Goal: Navigation & Orientation: Find specific page/section

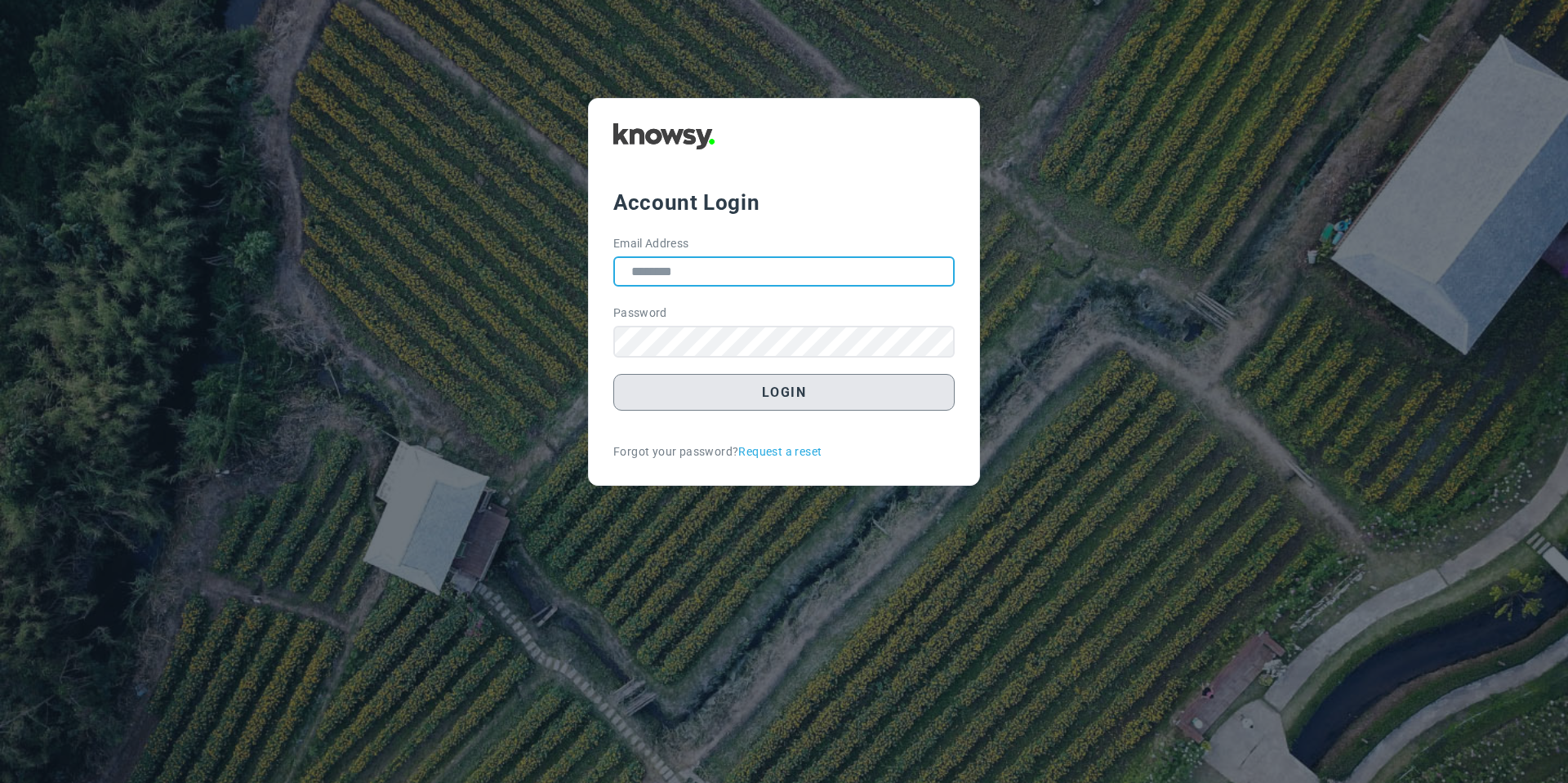
type input "**********"
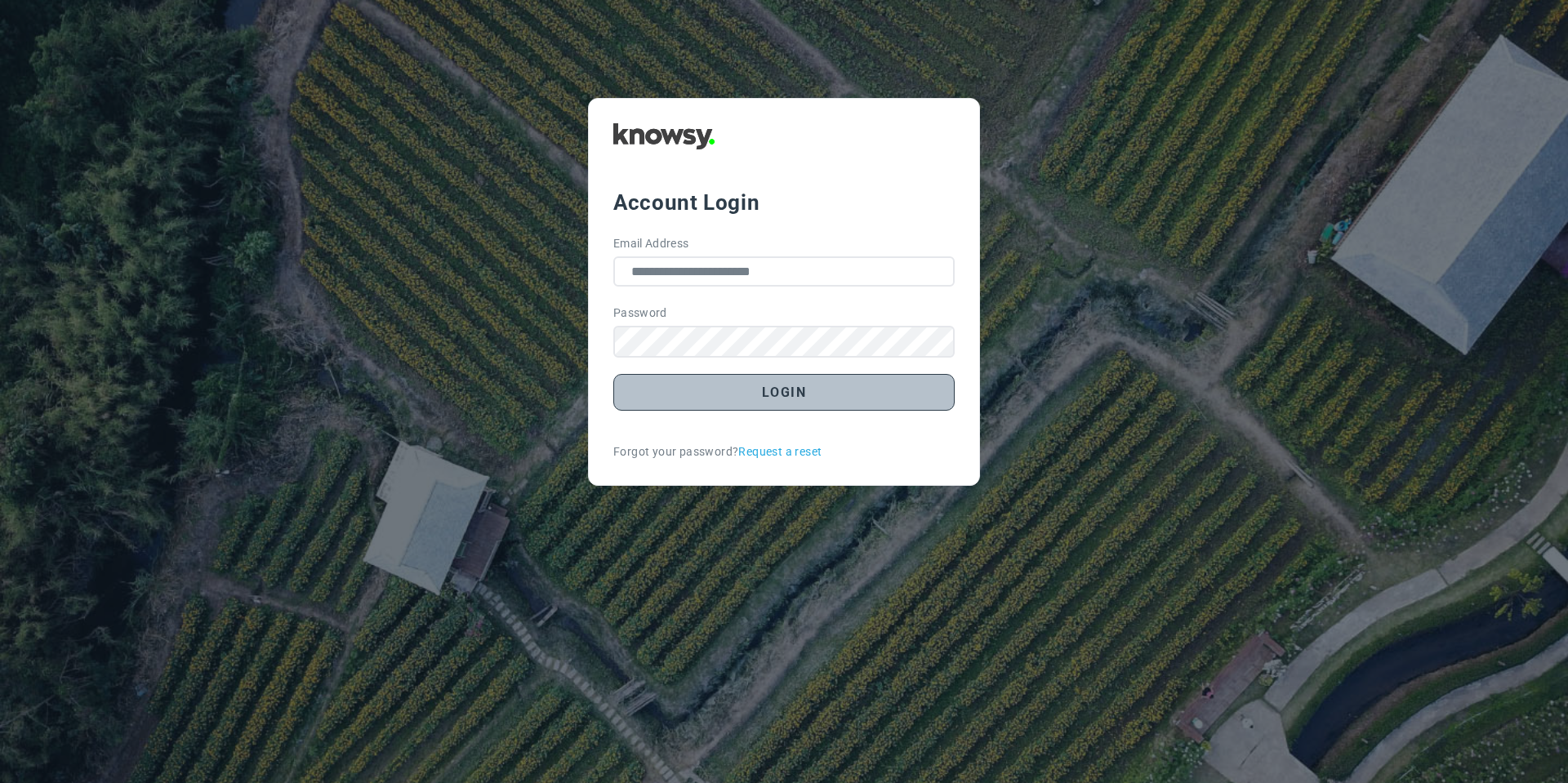
click at [674, 389] on button "Login" at bounding box center [784, 392] width 341 height 37
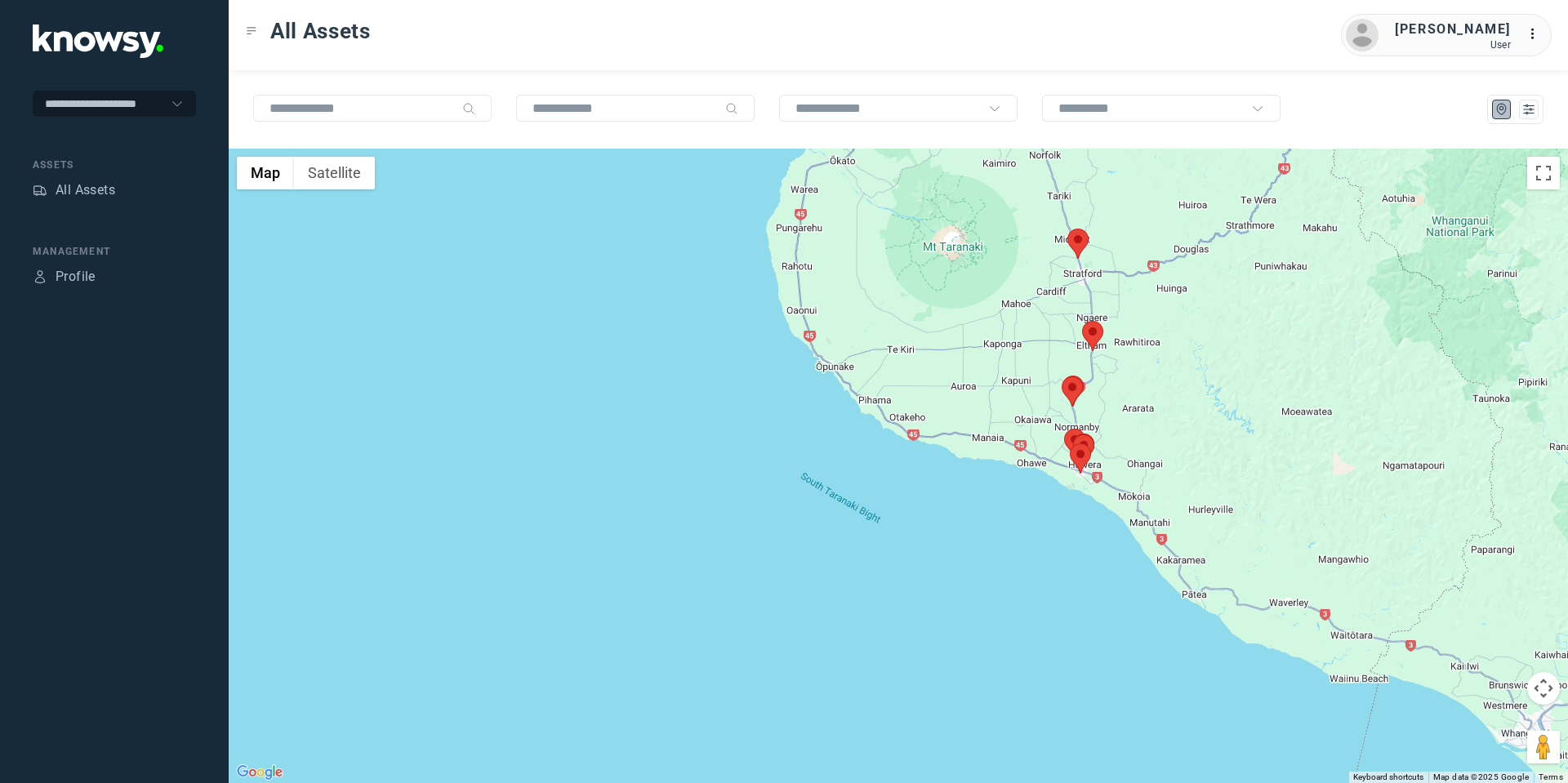
click at [1082, 320] on area at bounding box center [1082, 320] width 0 height 0
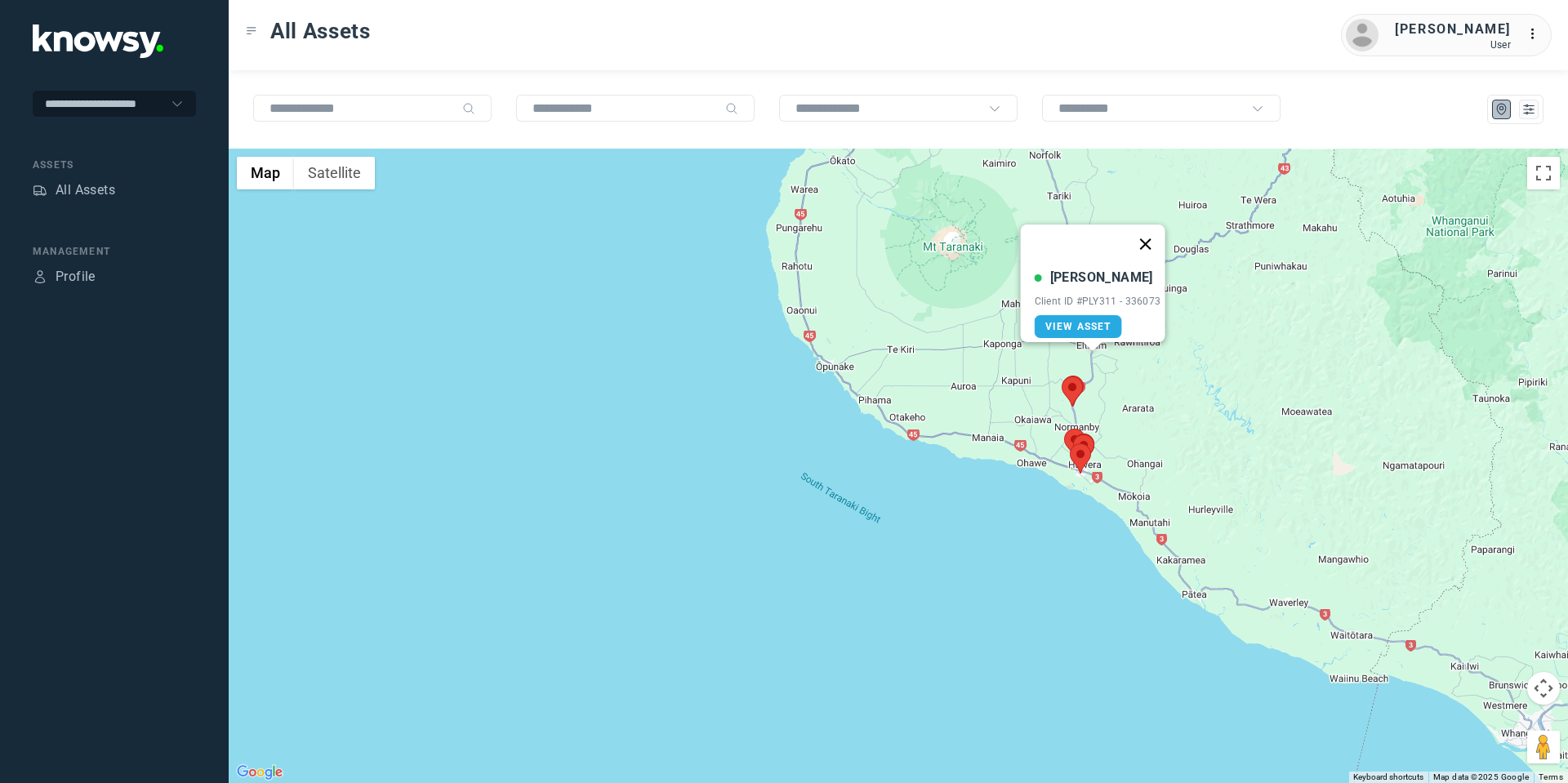
click at [1148, 230] on button "Close" at bounding box center [1145, 243] width 39 height 39
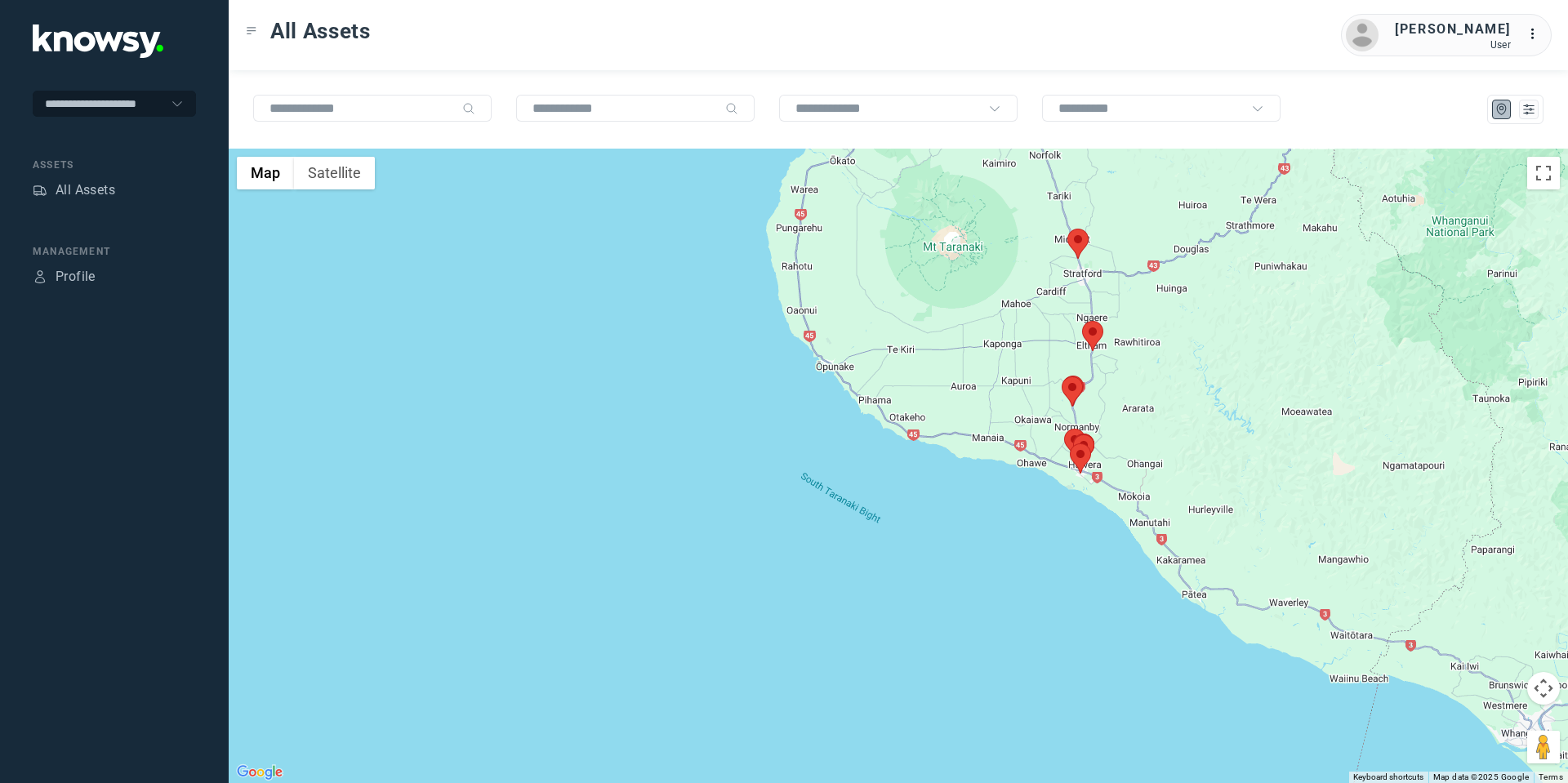
click at [1067, 229] on area at bounding box center [1067, 229] width 0 height 0
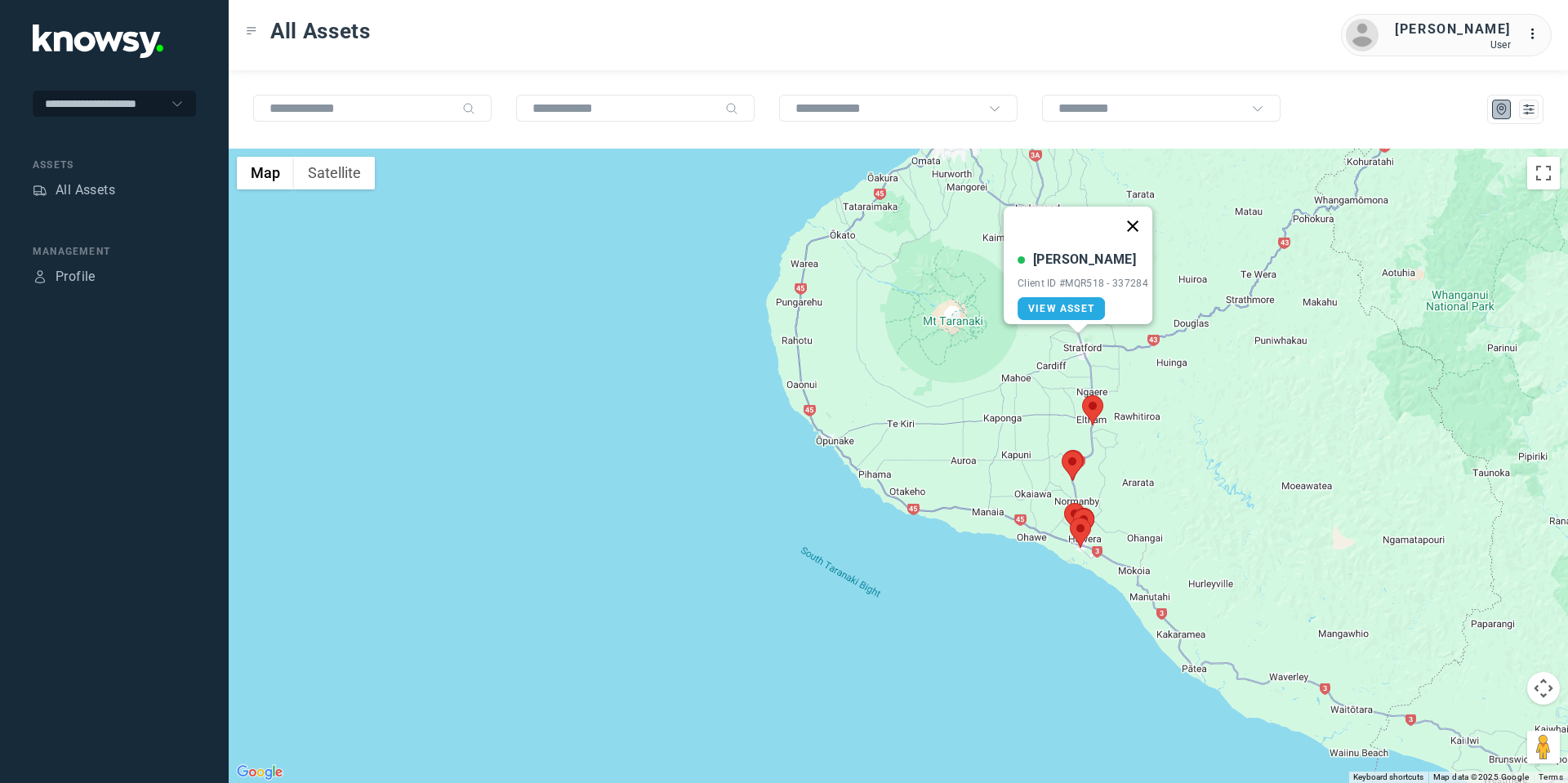
click at [1144, 212] on button "Close" at bounding box center [1132, 226] width 39 height 39
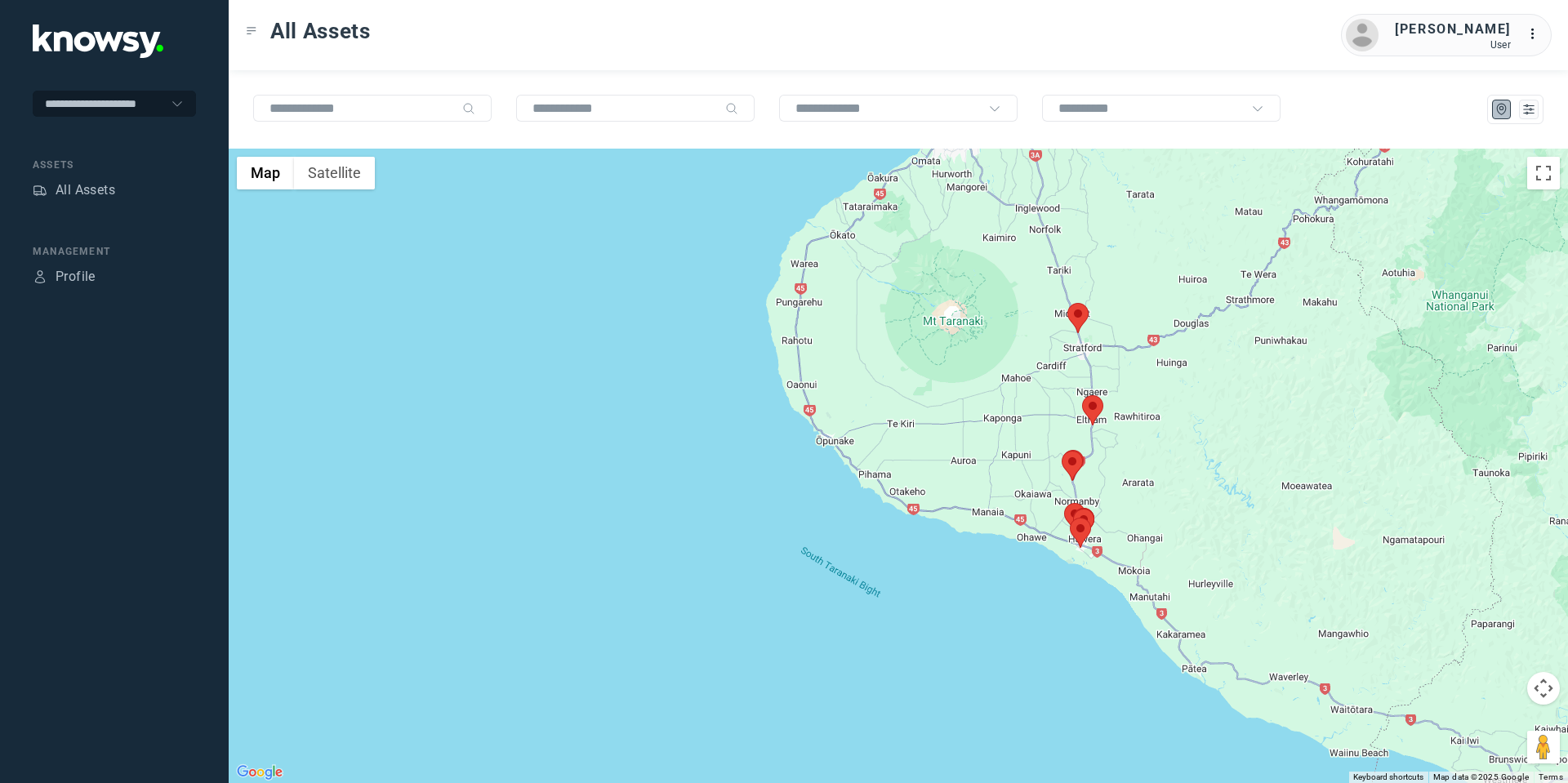
click at [1062, 451] on area at bounding box center [1062, 451] width 0 height 0
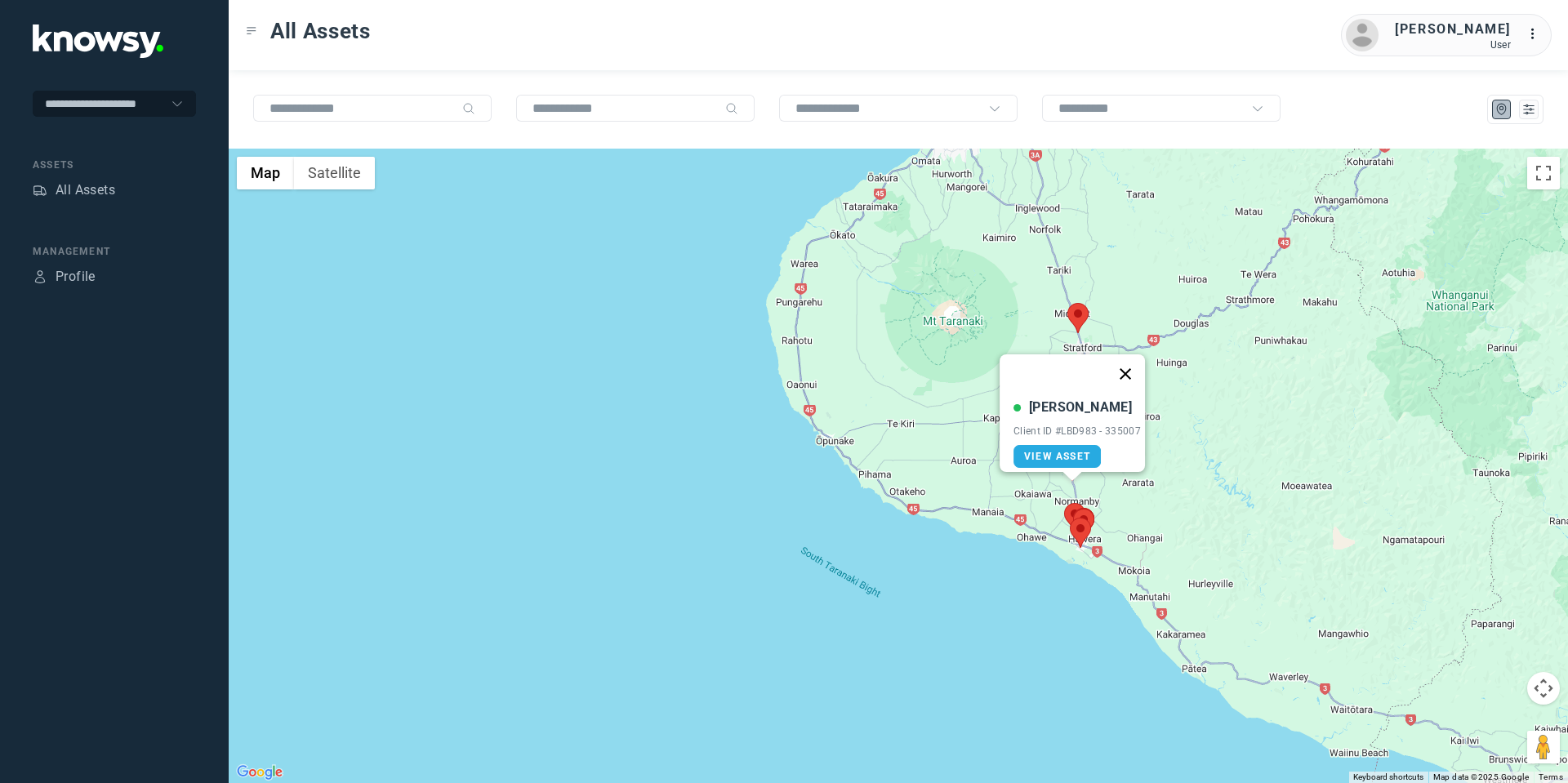
click at [1134, 355] on button "Close" at bounding box center [1124, 374] width 39 height 39
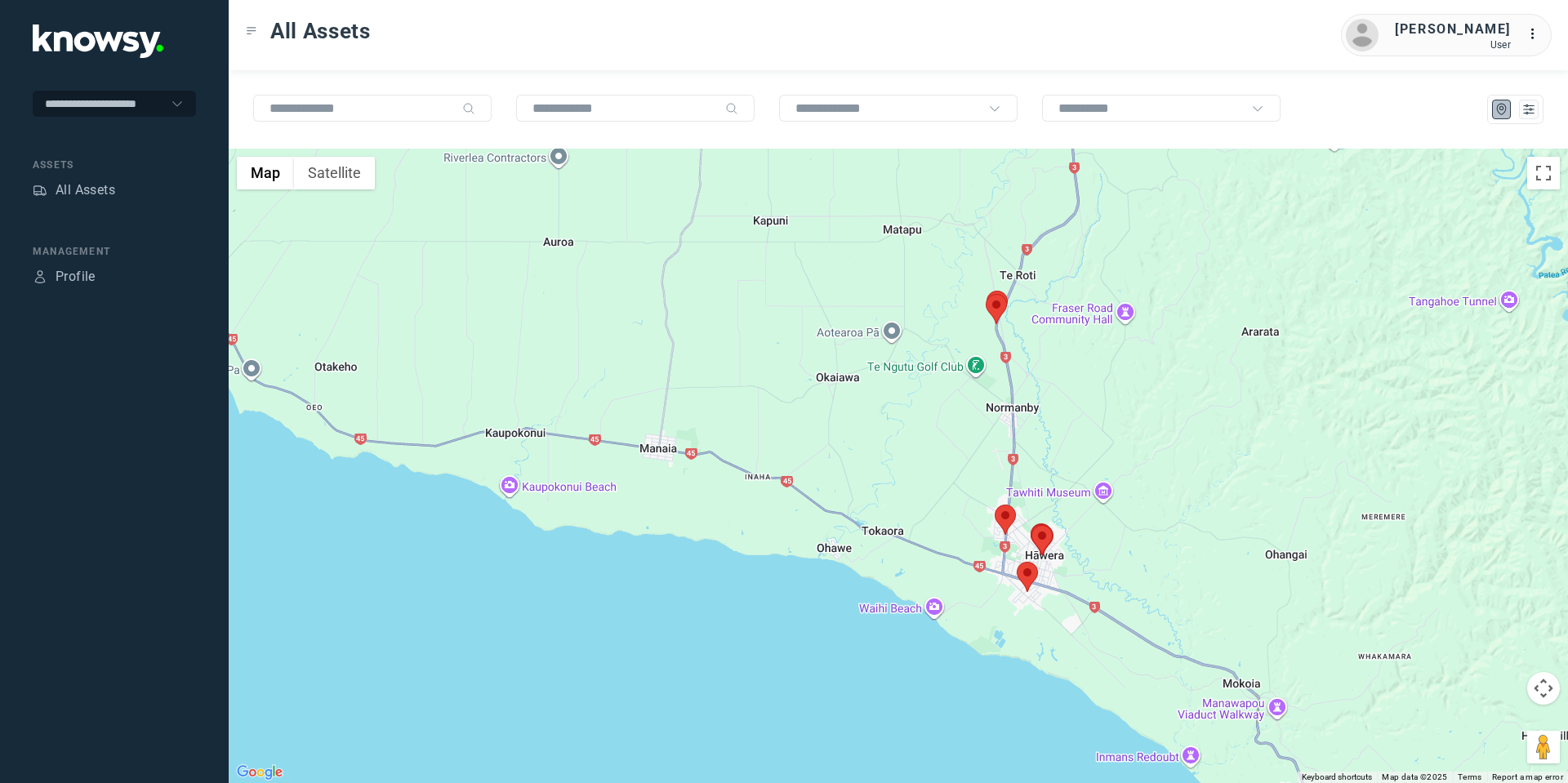
click at [995, 505] on area at bounding box center [995, 505] width 0 height 0
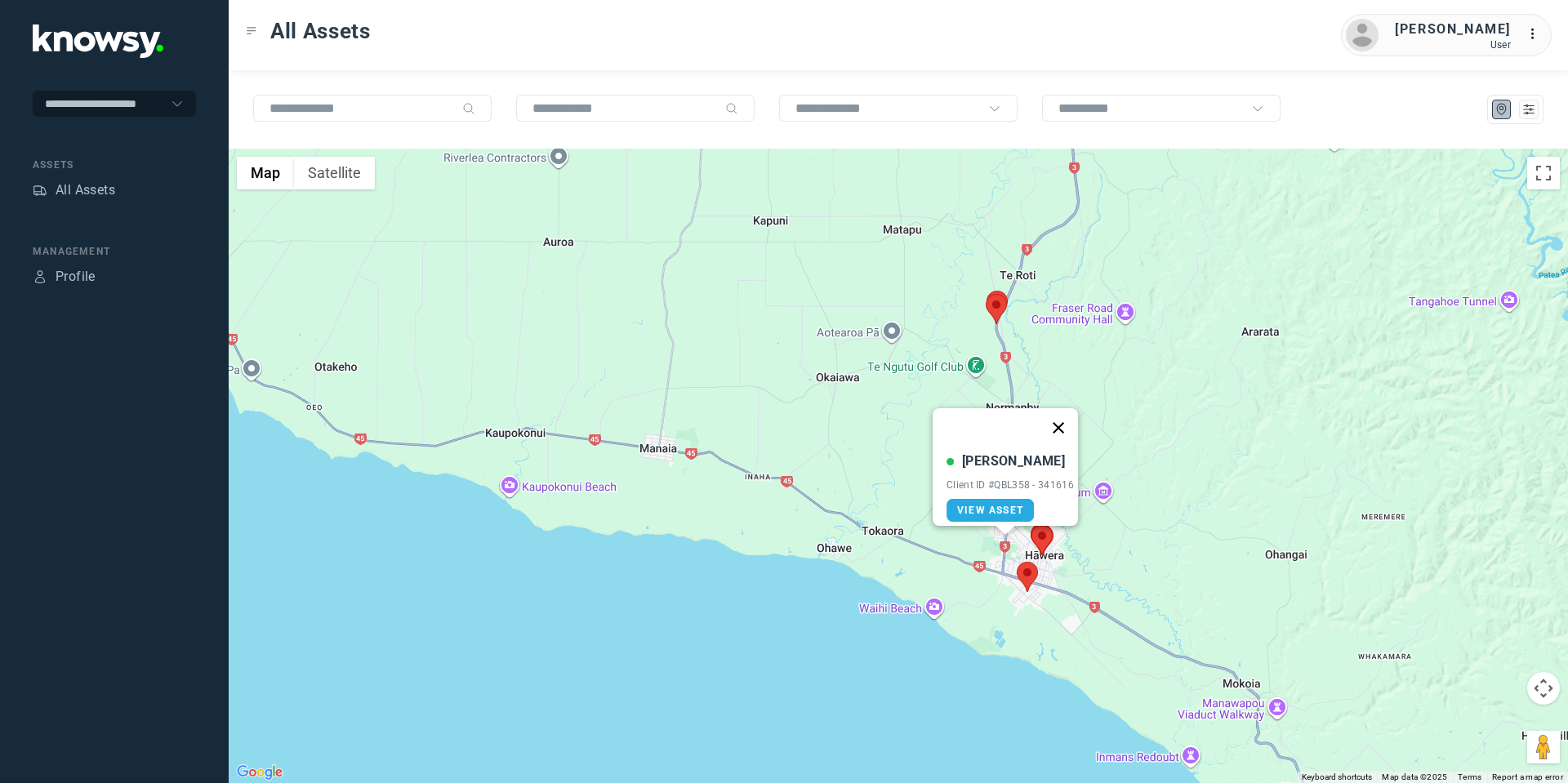
click at [1062, 413] on button "Close" at bounding box center [1058, 427] width 39 height 39
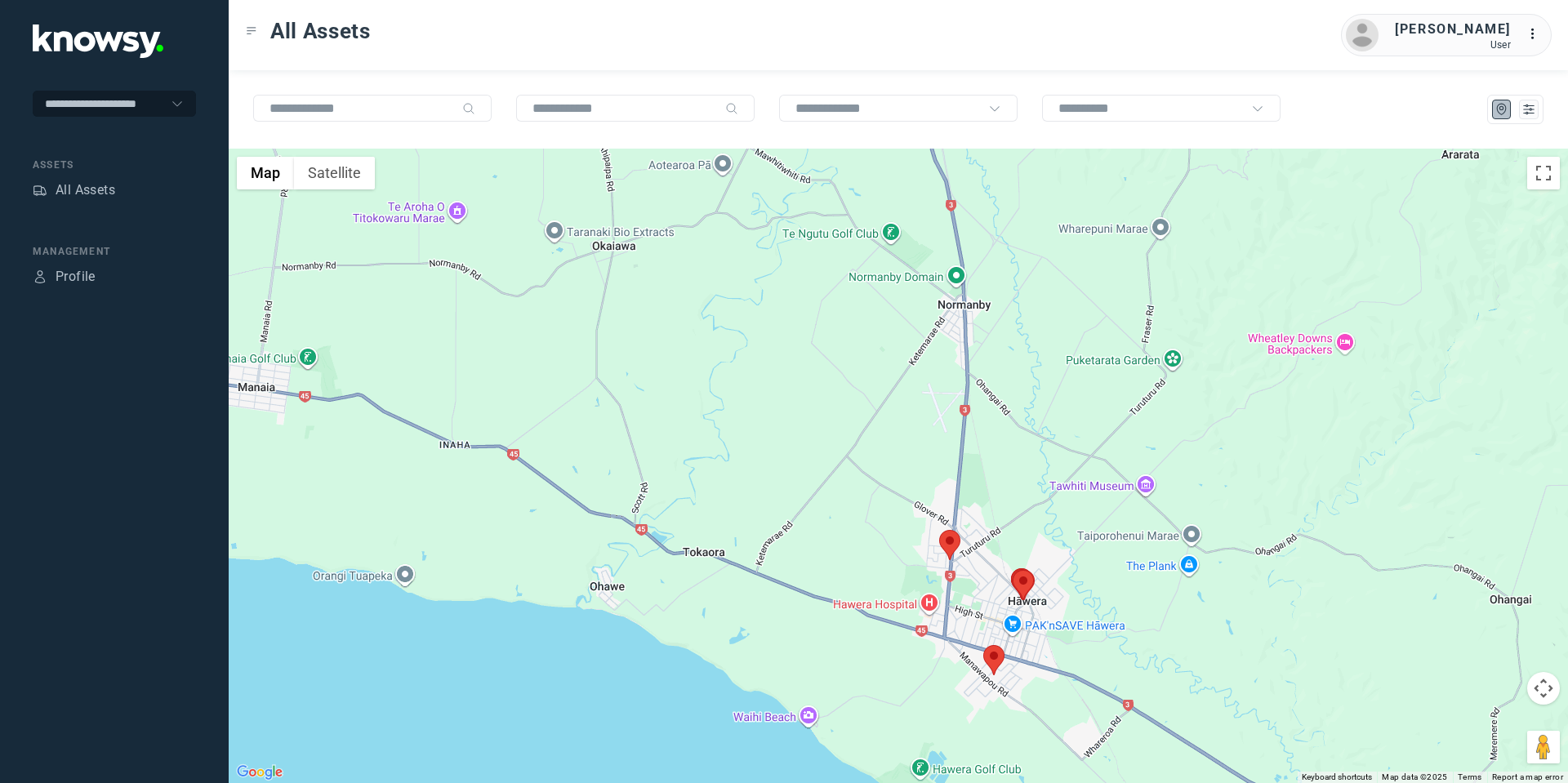
click at [983, 645] on area at bounding box center [983, 645] width 0 height 0
click at [1056, 558] on button "Close" at bounding box center [1046, 567] width 39 height 39
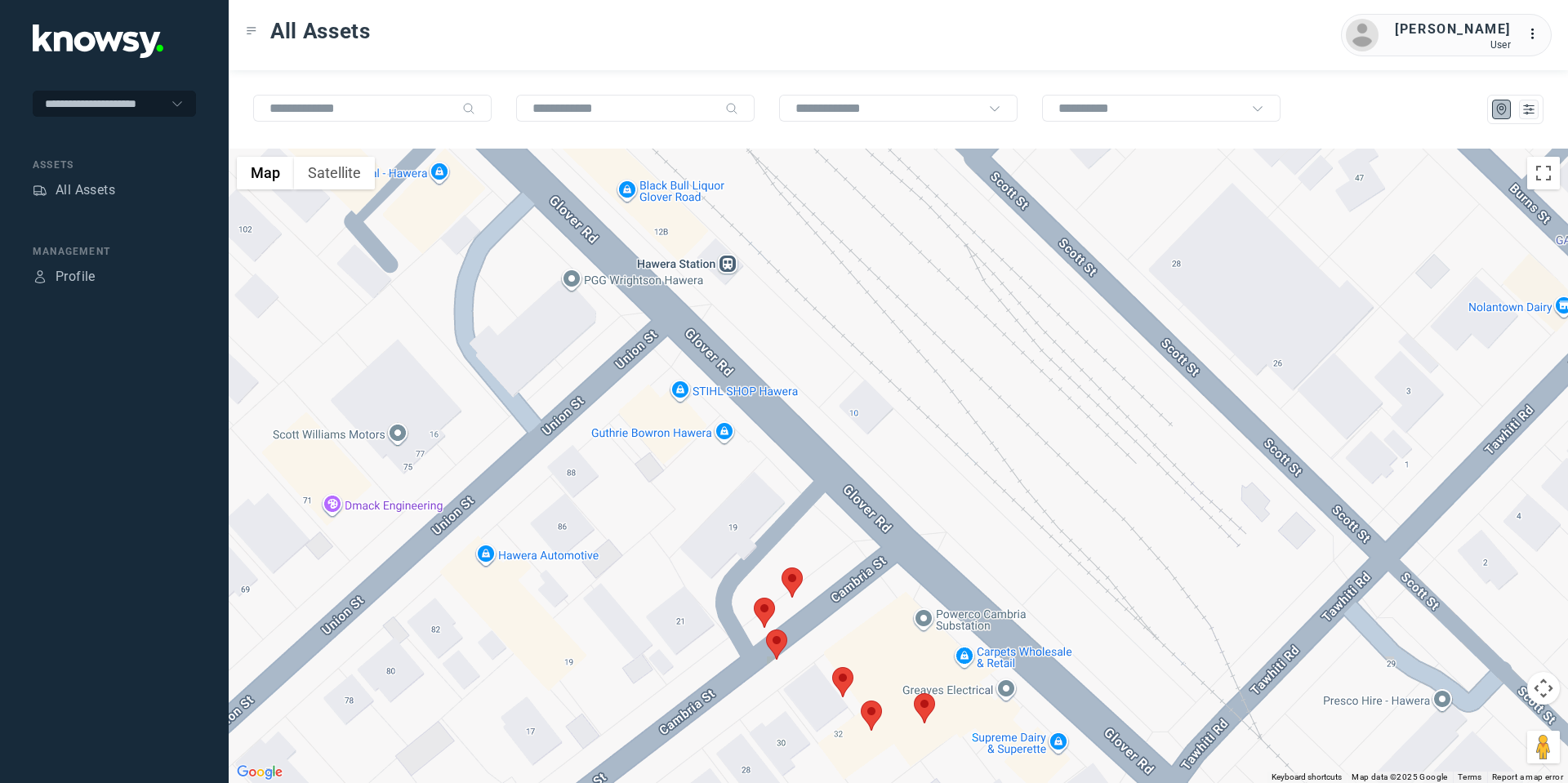
click at [781, 567] on area at bounding box center [781, 567] width 0 height 0
click at [753, 598] on area at bounding box center [753, 598] width 0 height 0
click at [766, 629] on area at bounding box center [766, 629] width 0 height 0
click at [832, 667] on area at bounding box center [832, 667] width 0 height 0
click at [860, 701] on area at bounding box center [860, 701] width 0 height 0
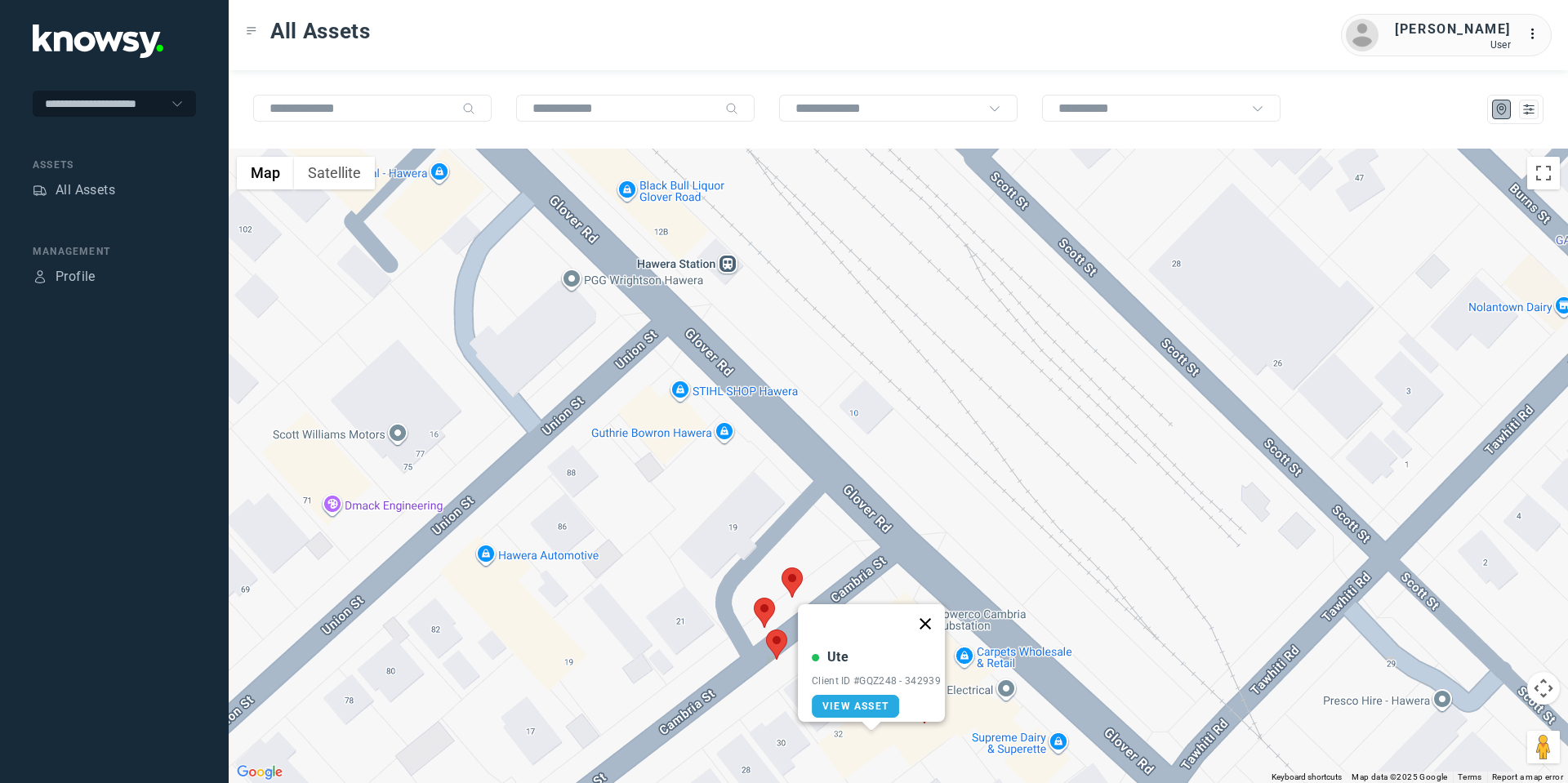
click at [935, 615] on button "Close" at bounding box center [924, 624] width 39 height 39
click at [914, 693] on area at bounding box center [914, 693] width 0 height 0
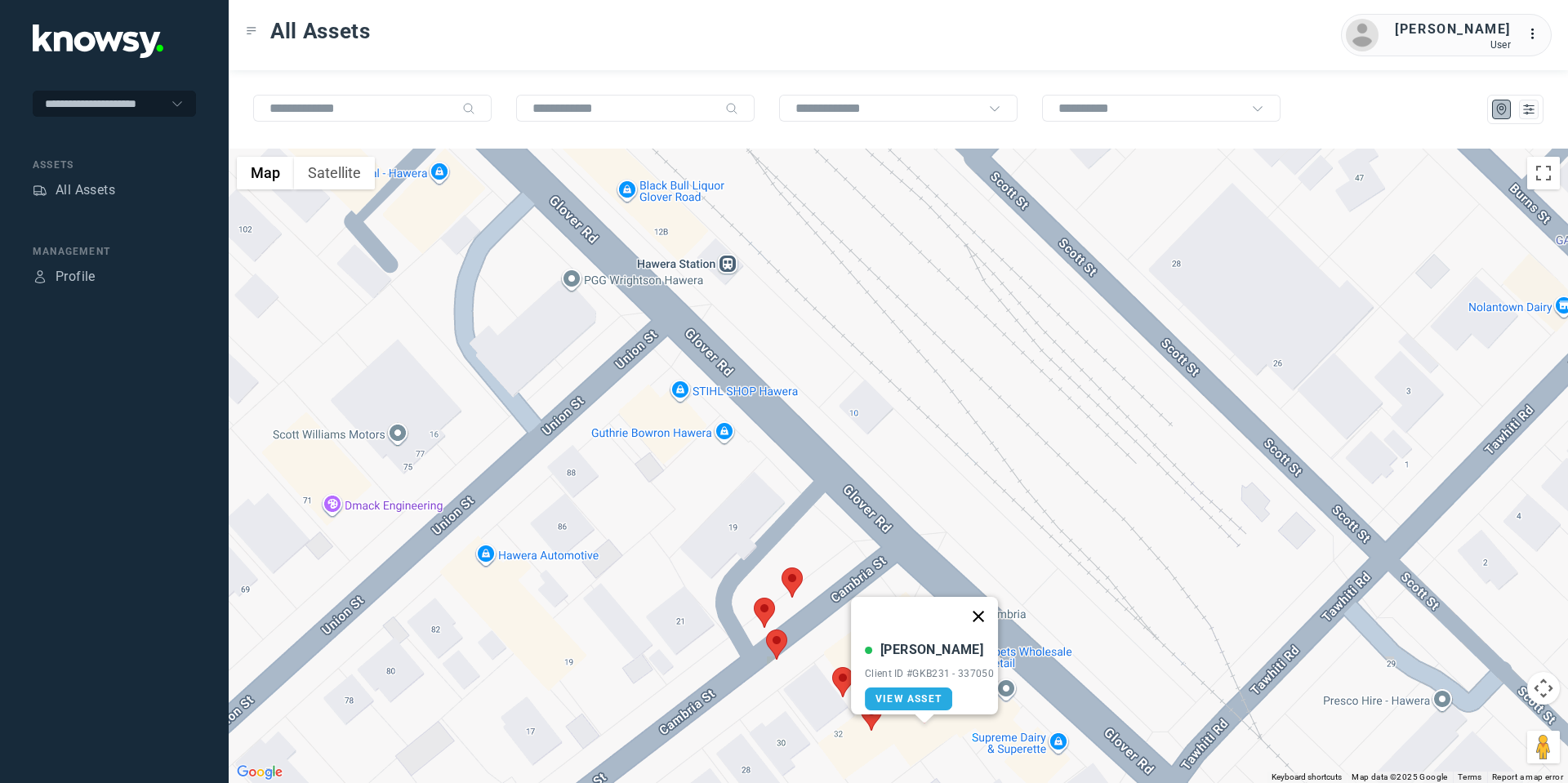
click at [982, 605] on button "Close" at bounding box center [978, 616] width 39 height 39
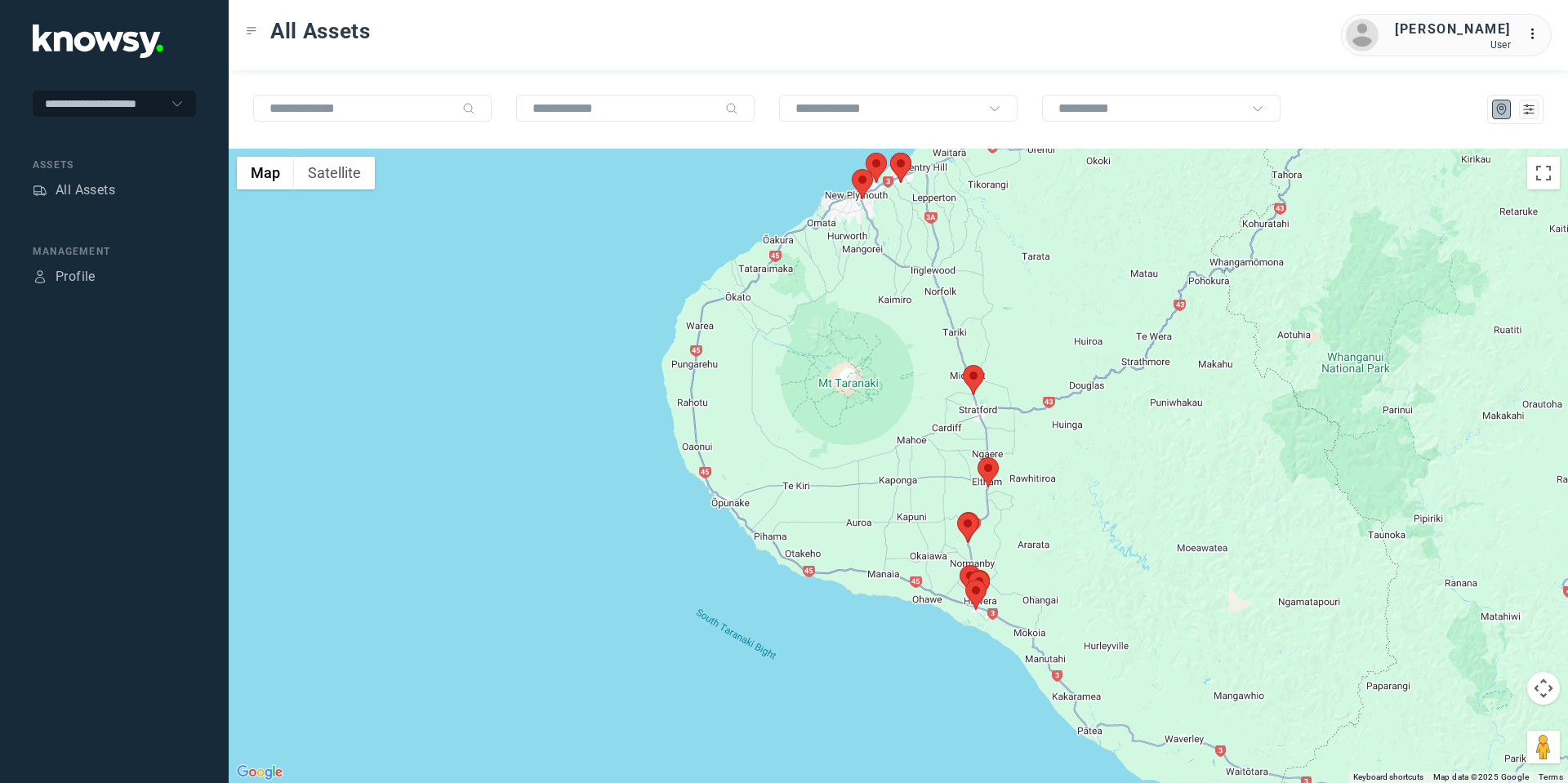
click at [890, 153] on area at bounding box center [890, 153] width 0 height 0
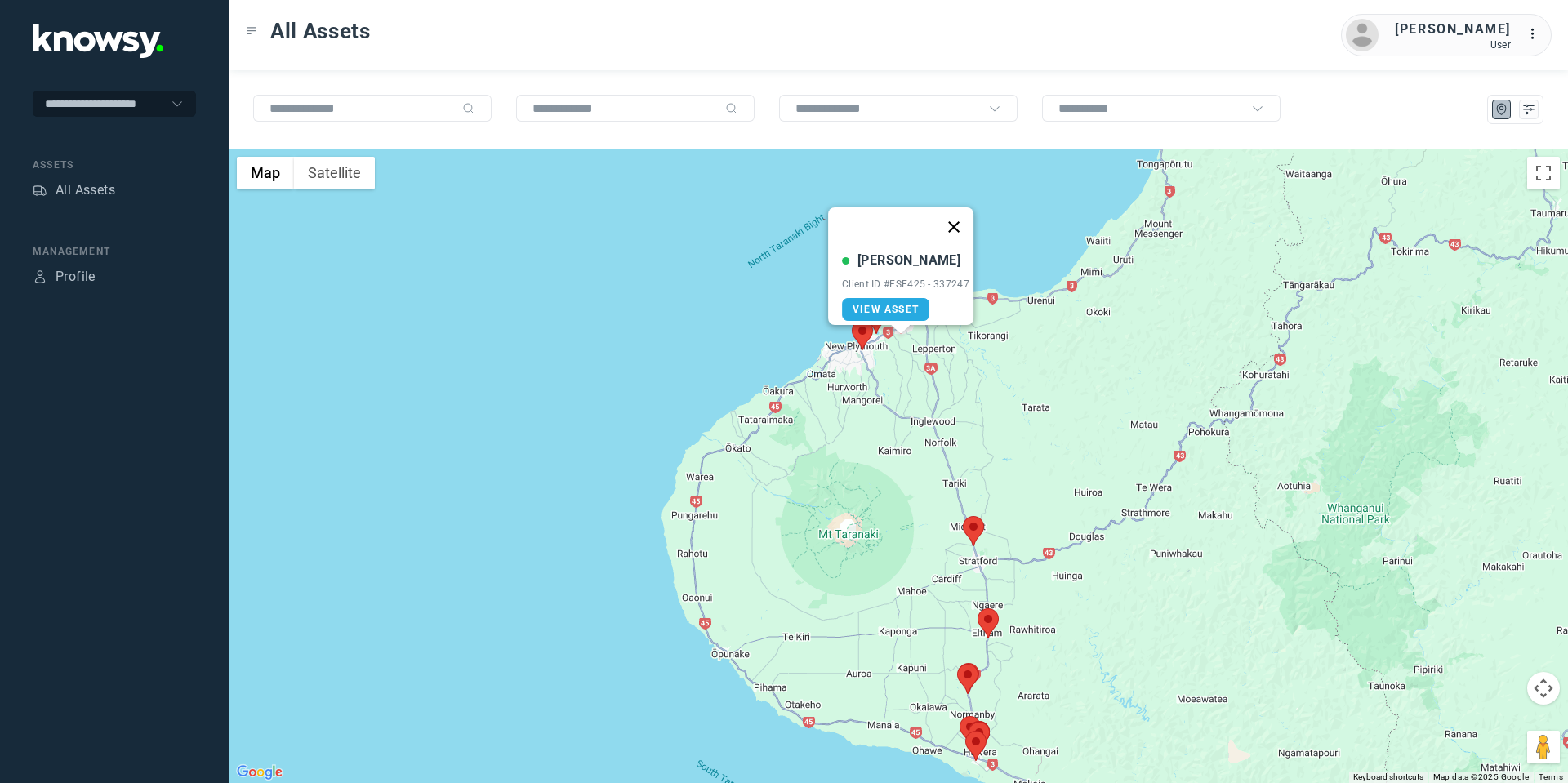
click at [956, 209] on button "Close" at bounding box center [953, 226] width 39 height 39
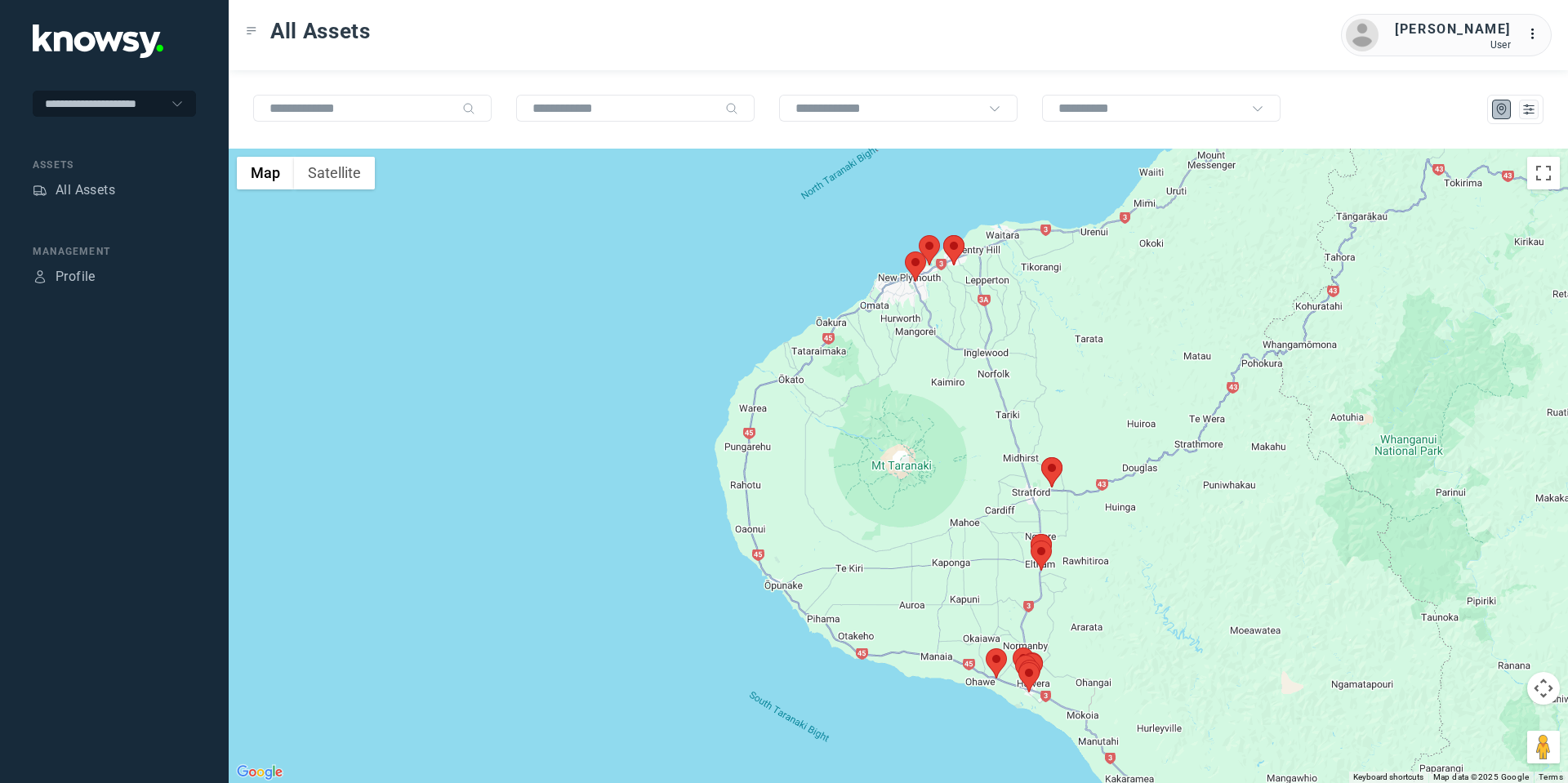
click at [985, 649] on area at bounding box center [985, 649] width 0 height 0
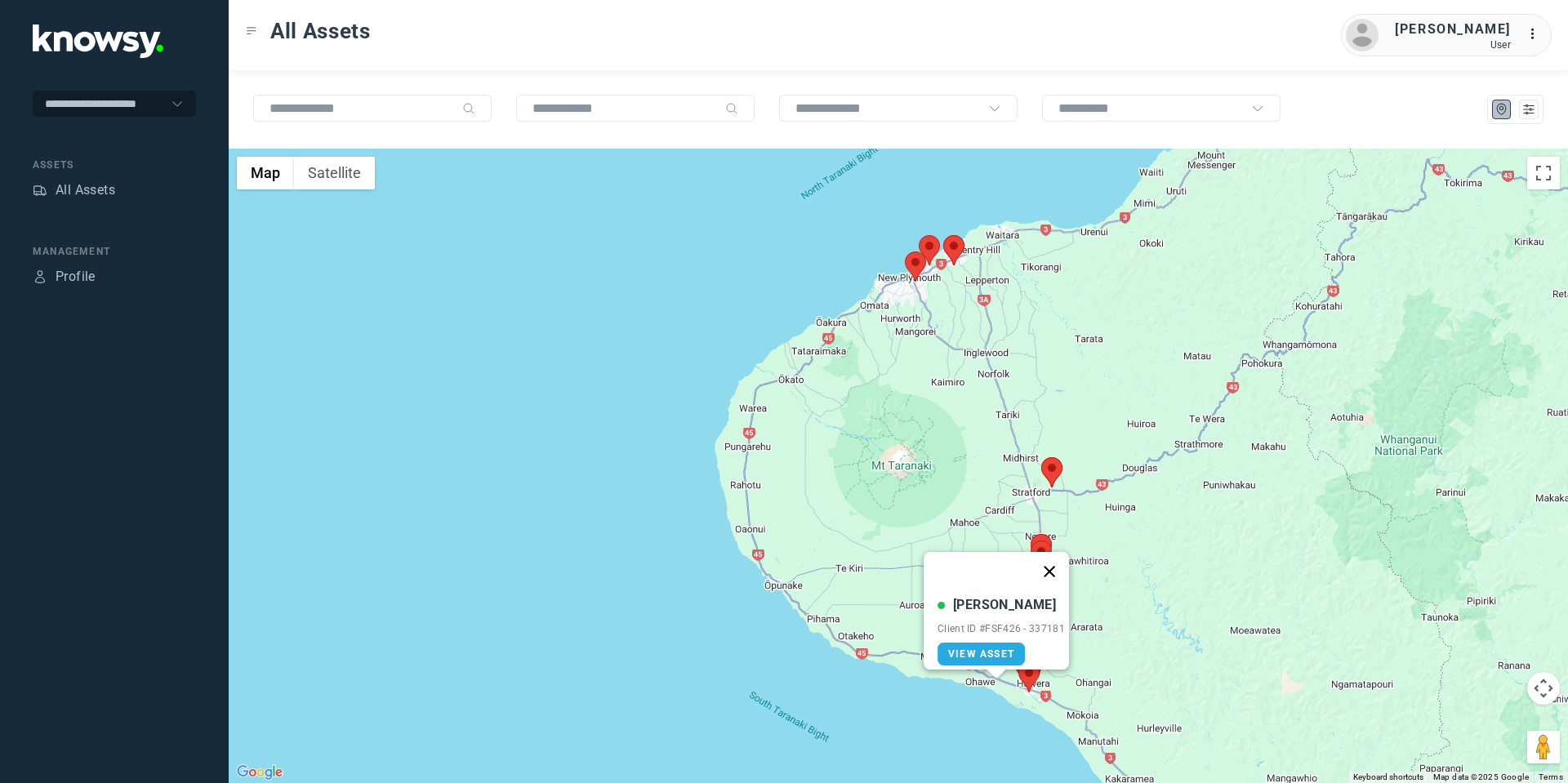
click at [1056, 563] on button "Close" at bounding box center [1049, 571] width 39 height 39
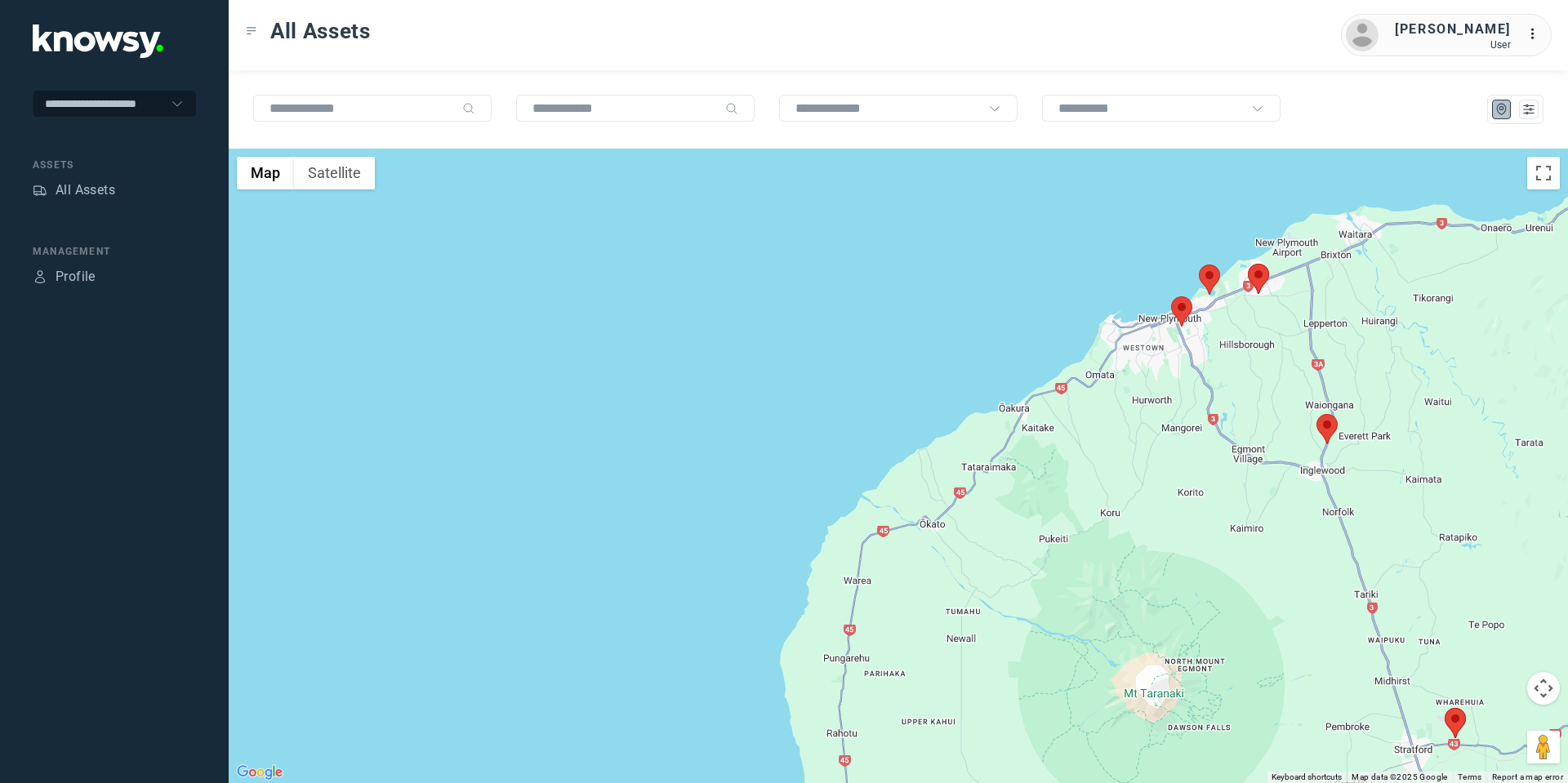
click at [1171, 297] on area at bounding box center [1171, 297] width 0 height 0
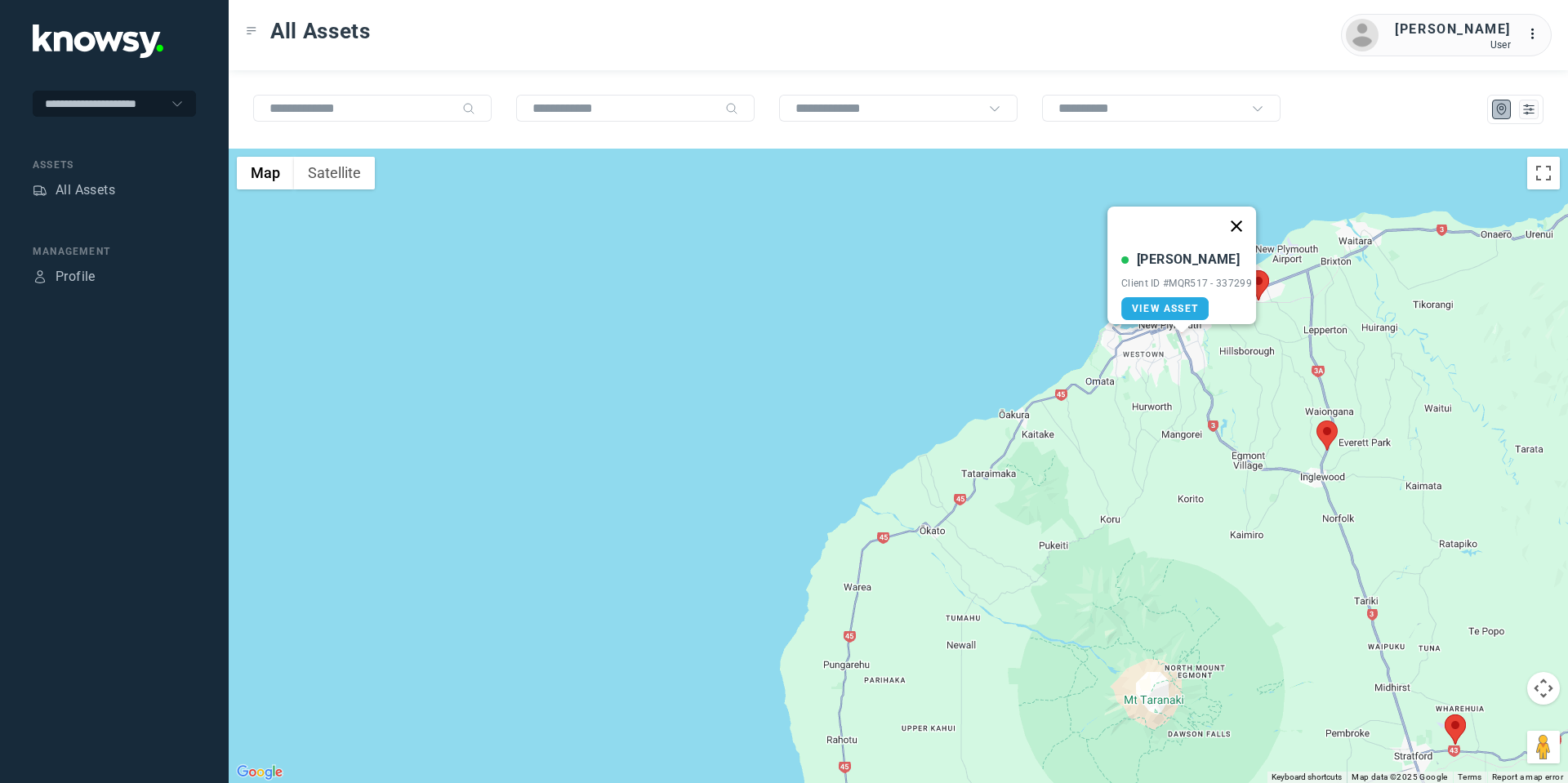
click at [1242, 216] on button "Close" at bounding box center [1236, 226] width 39 height 39
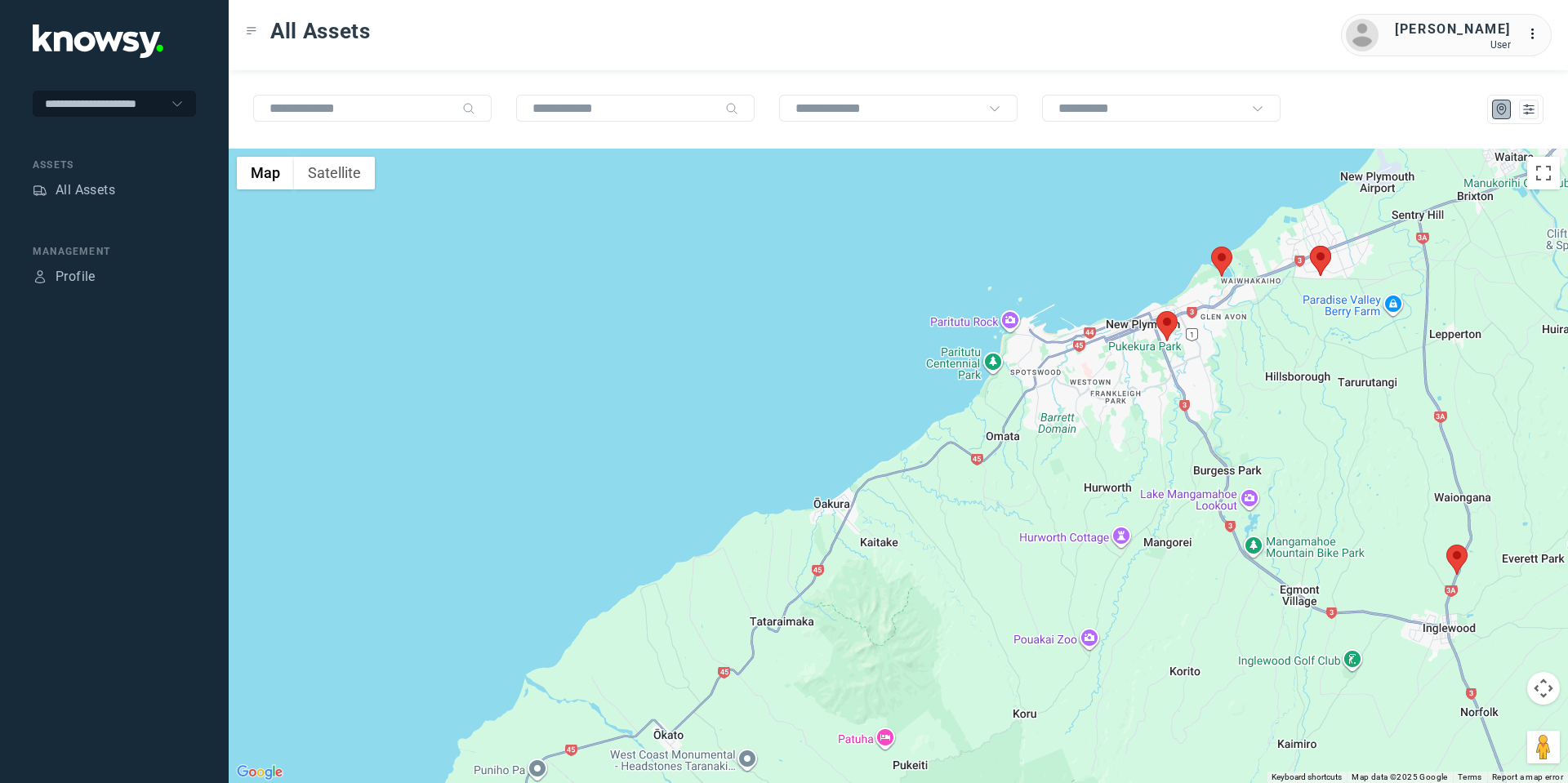
click at [1211, 247] on area at bounding box center [1211, 247] width 0 height 0
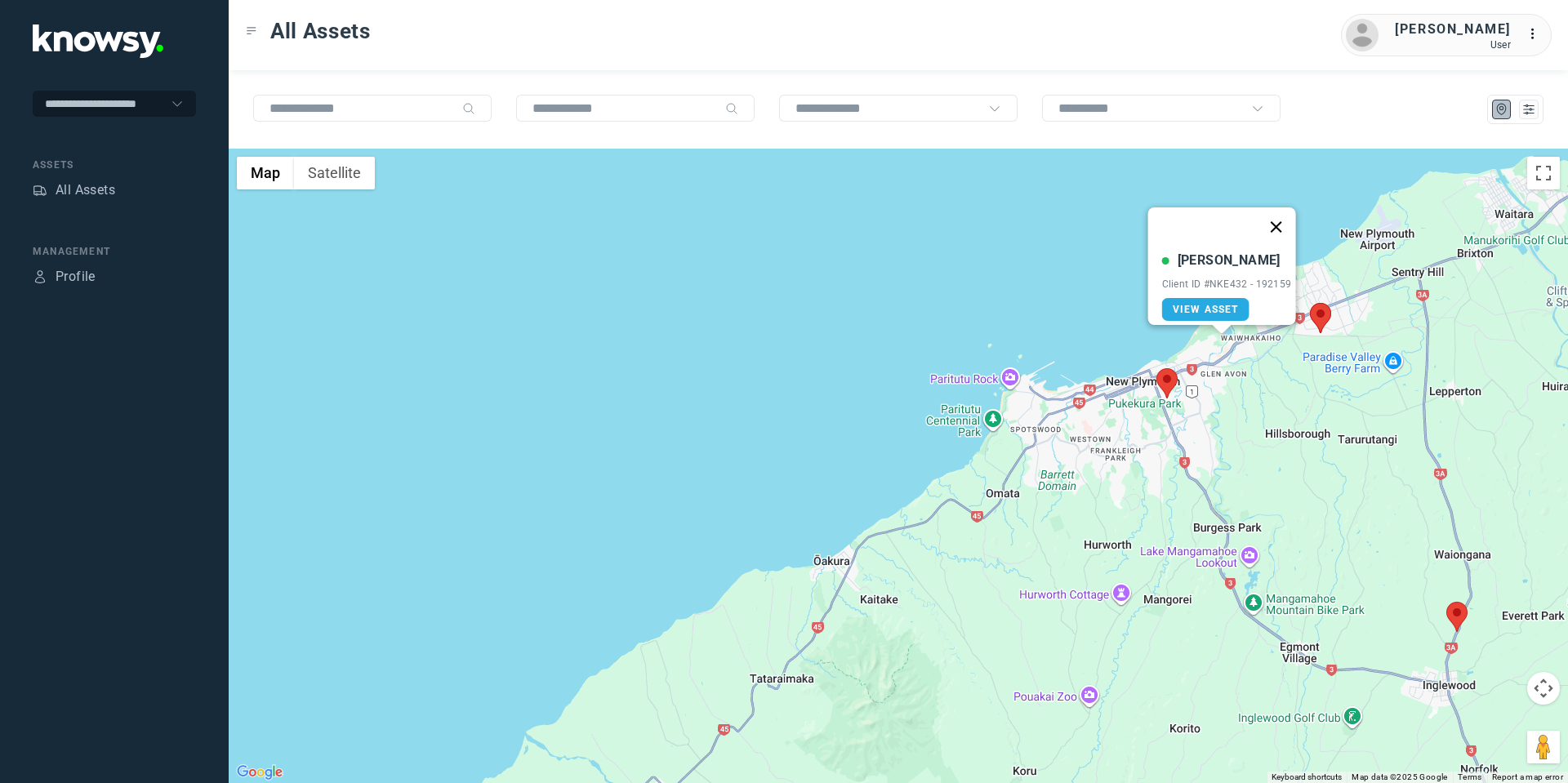
click at [1279, 221] on button "Close" at bounding box center [1275, 226] width 39 height 39
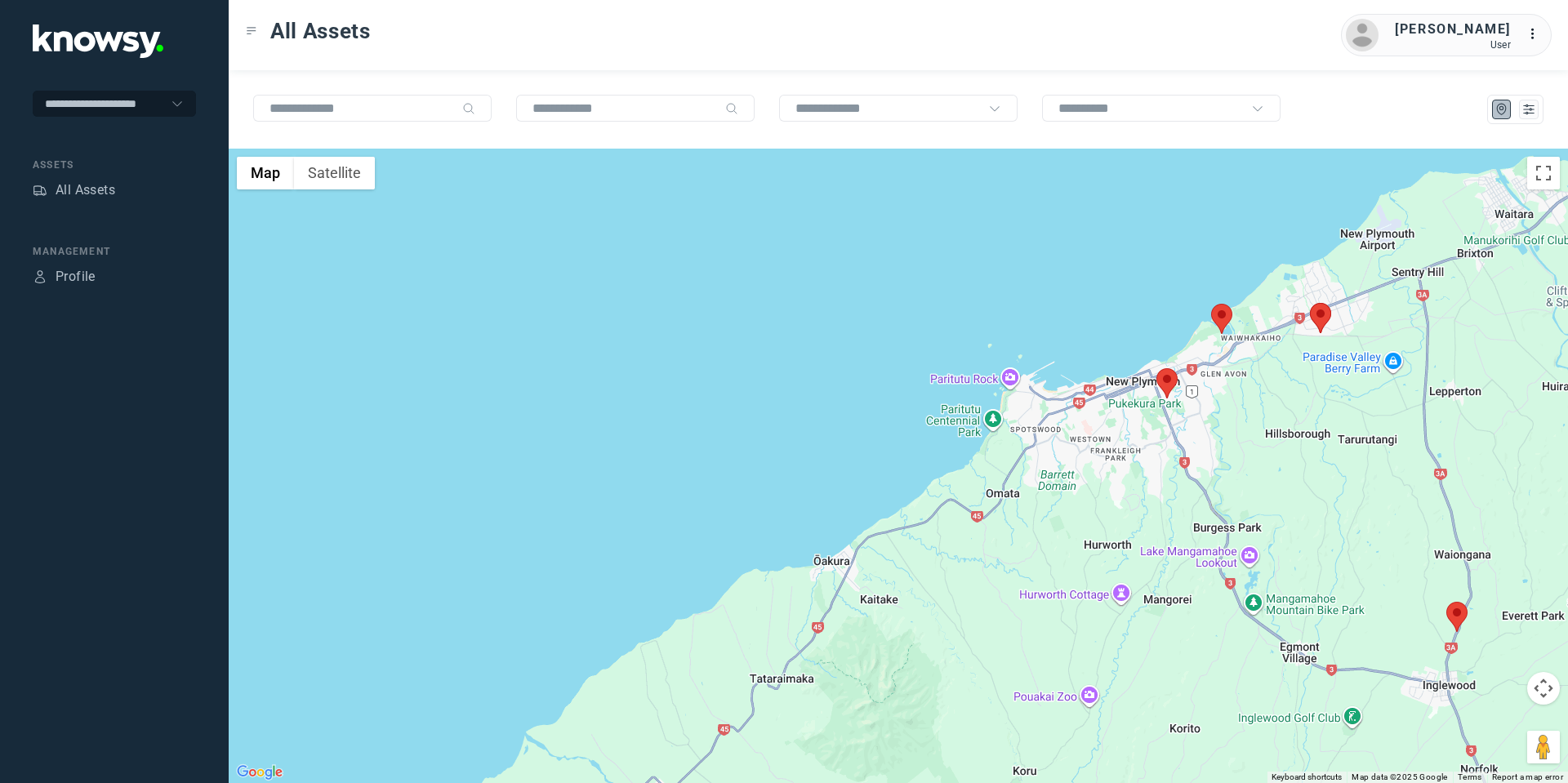
click at [1156, 368] on area at bounding box center [1156, 368] width 0 height 0
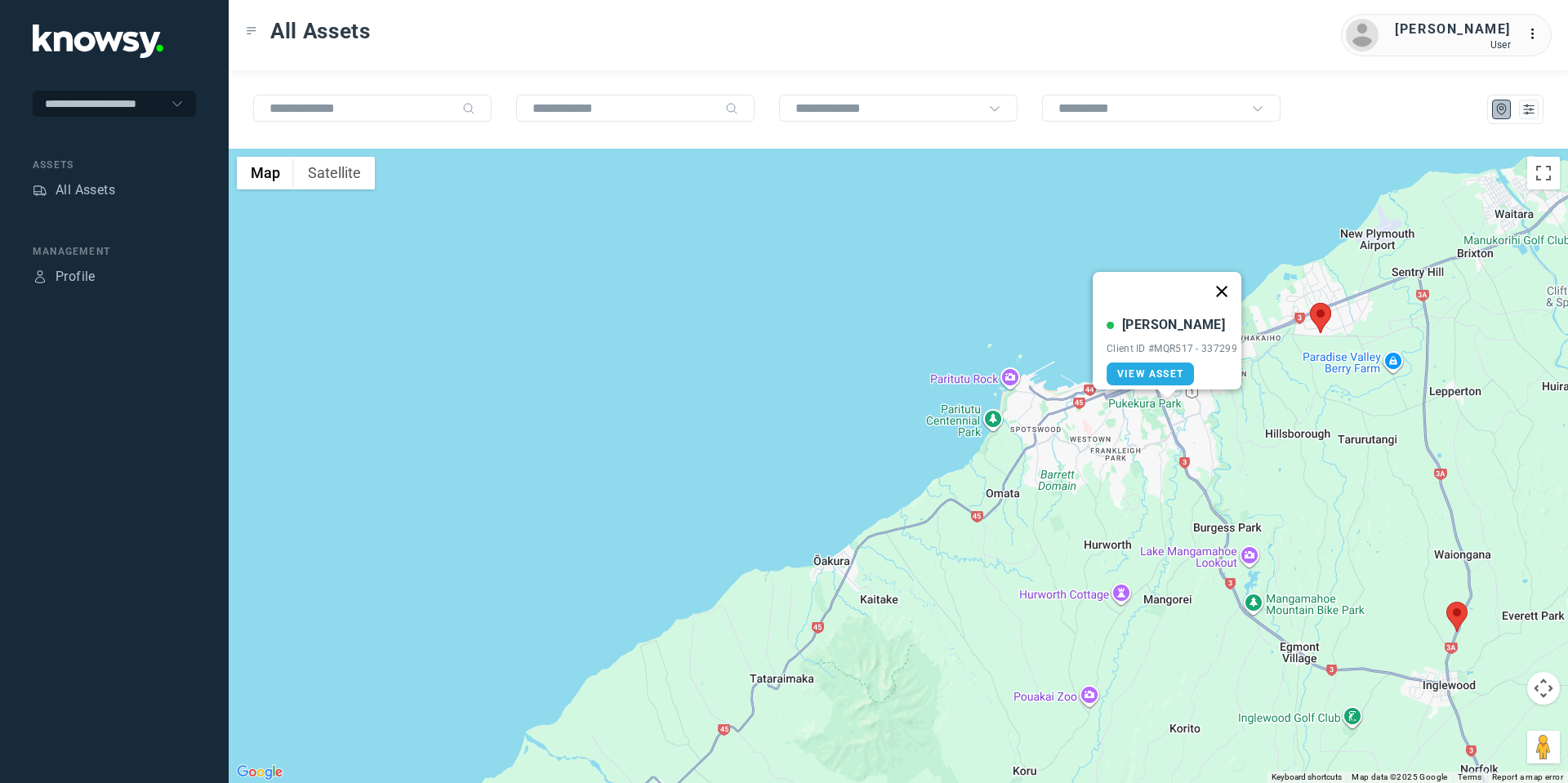
click at [1233, 274] on button "Close" at bounding box center [1221, 291] width 39 height 39
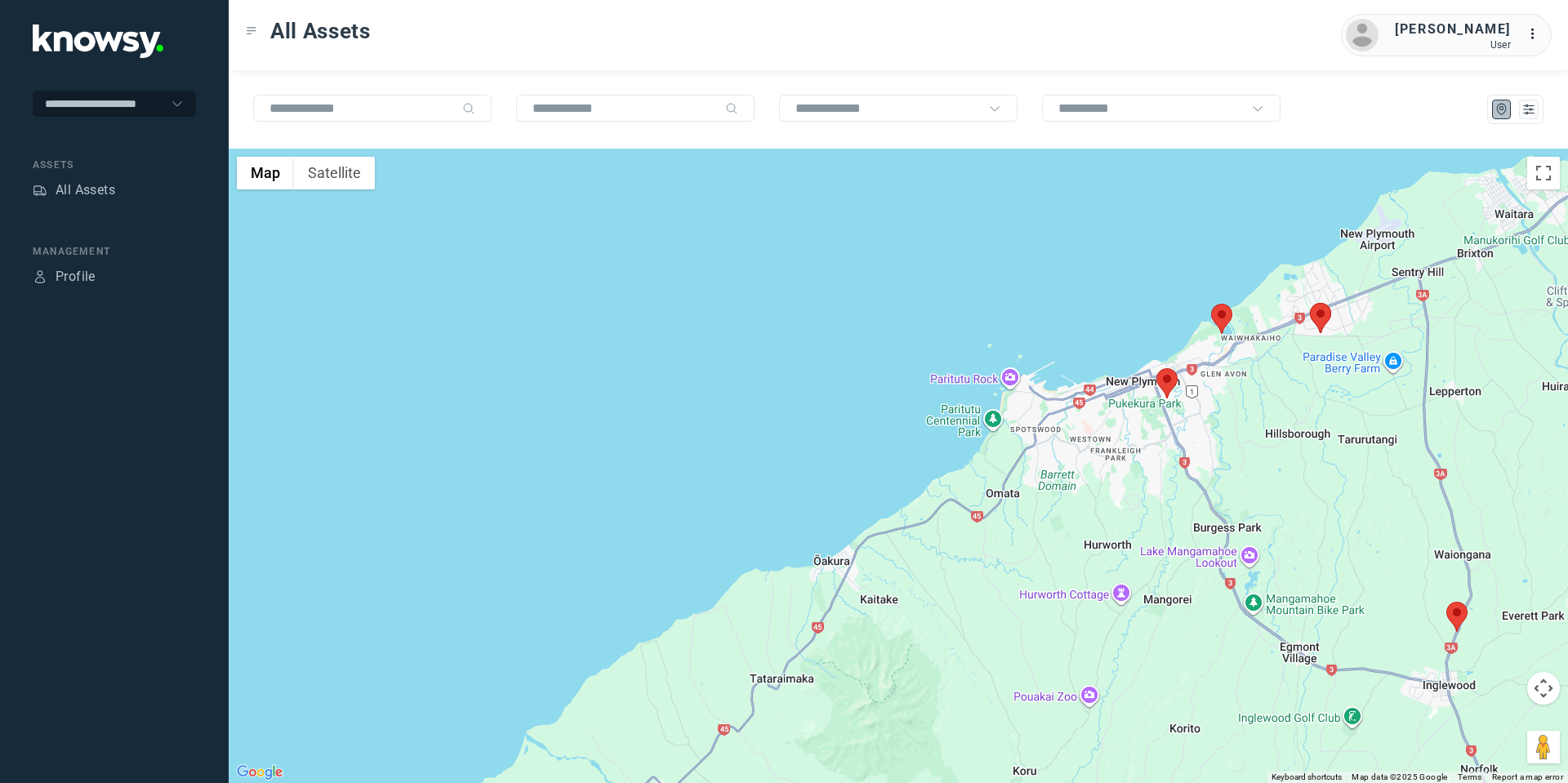
click at [1310, 303] on area at bounding box center [1310, 303] width 0 height 0
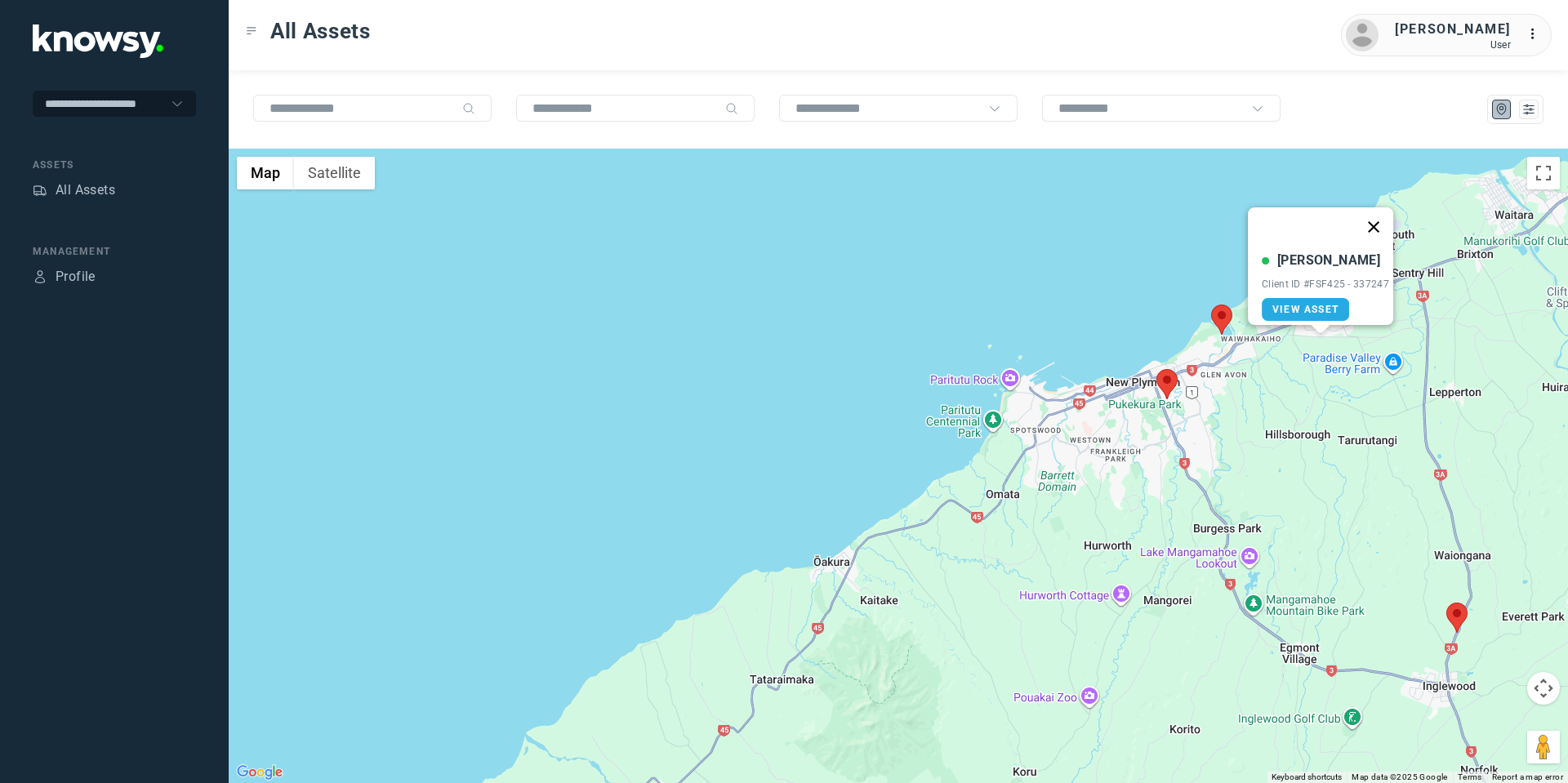
click at [1380, 216] on button "Close" at bounding box center [1373, 226] width 39 height 39
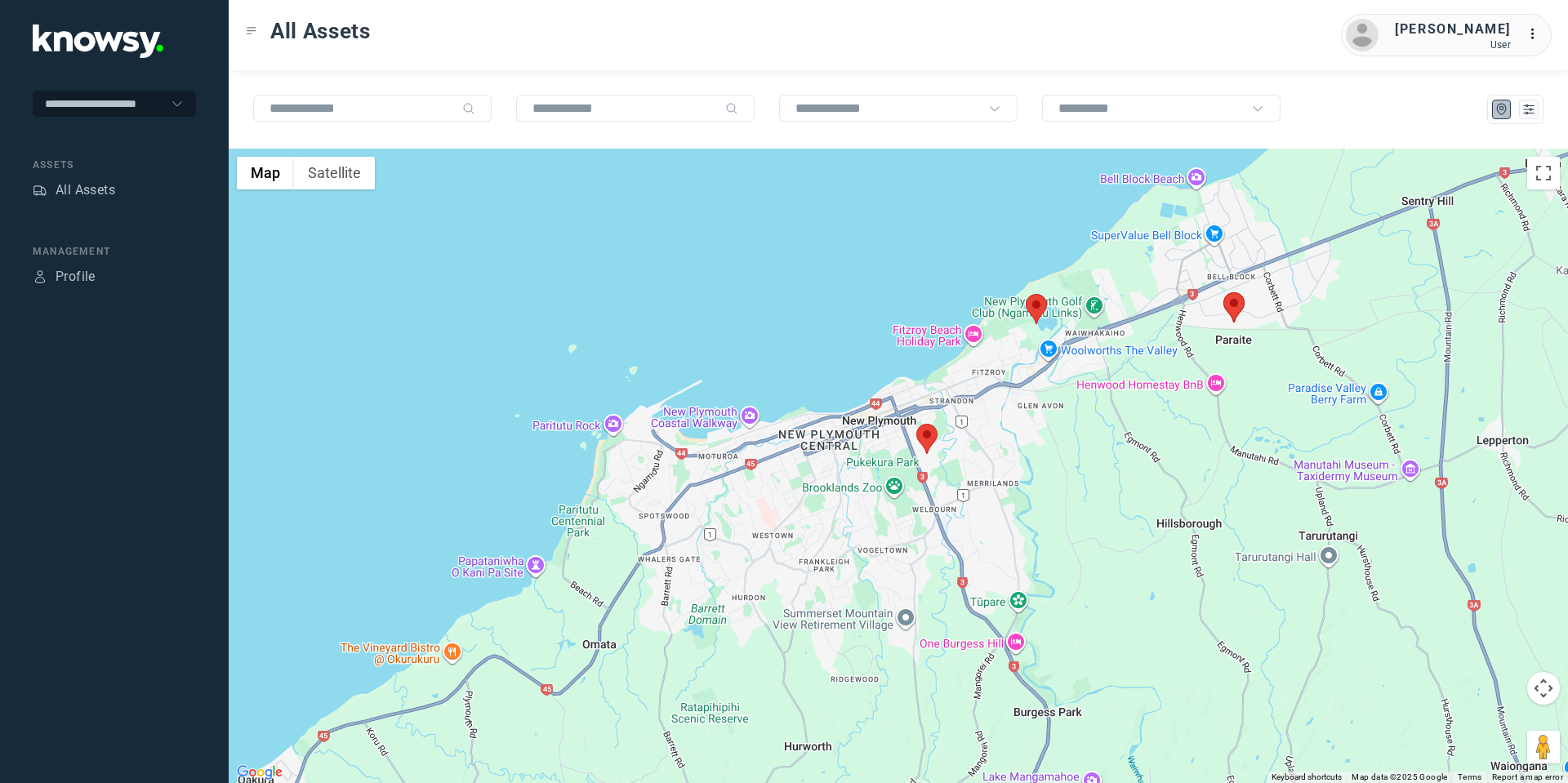
click at [1547, 688] on button "Map camera controls" at bounding box center [1543, 689] width 32 height 32
click at [1468, 639] on button "Move up" at bounding box center [1461, 648] width 32 height 32
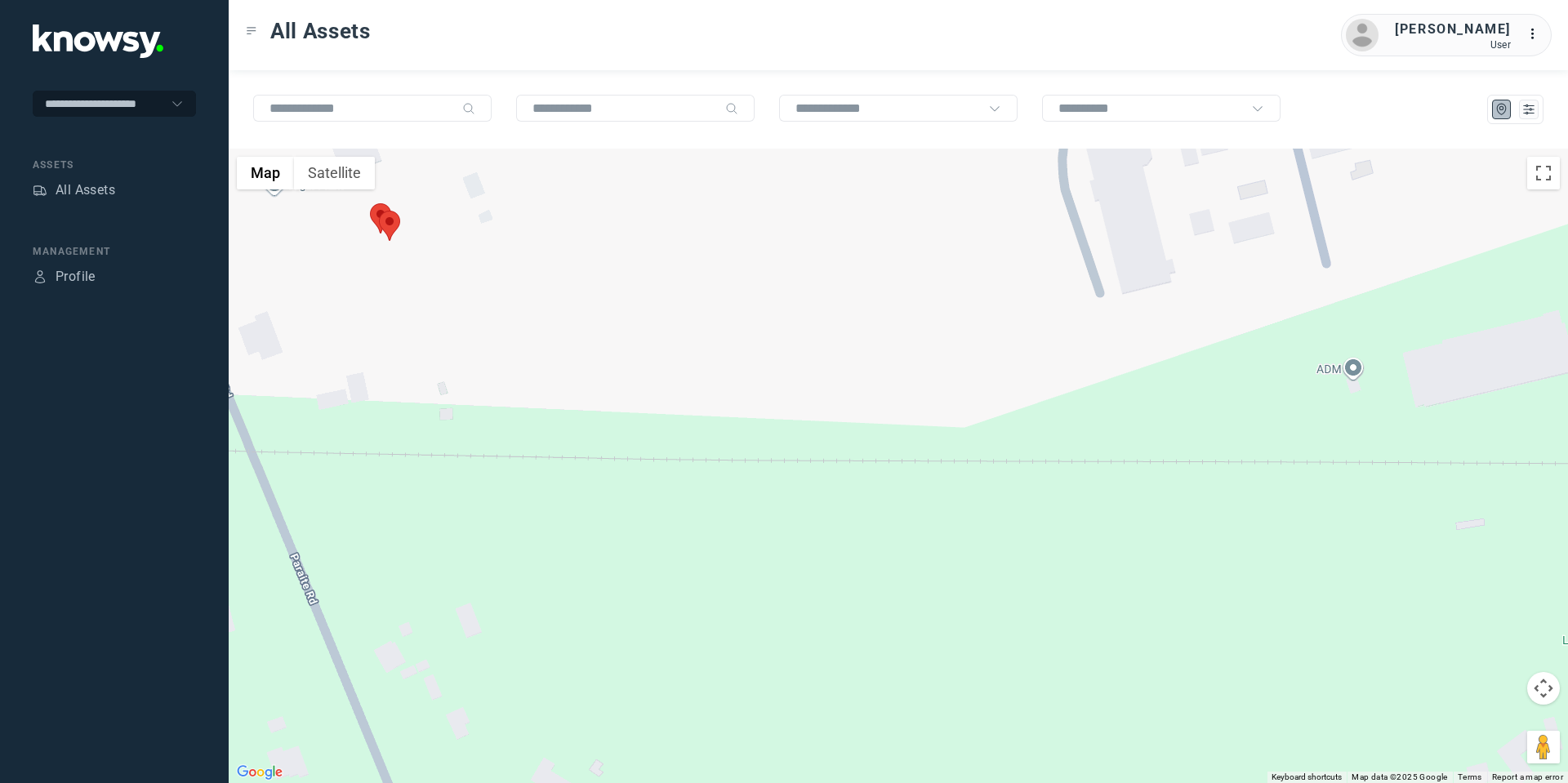
click at [370, 203] on area at bounding box center [370, 203] width 0 height 0
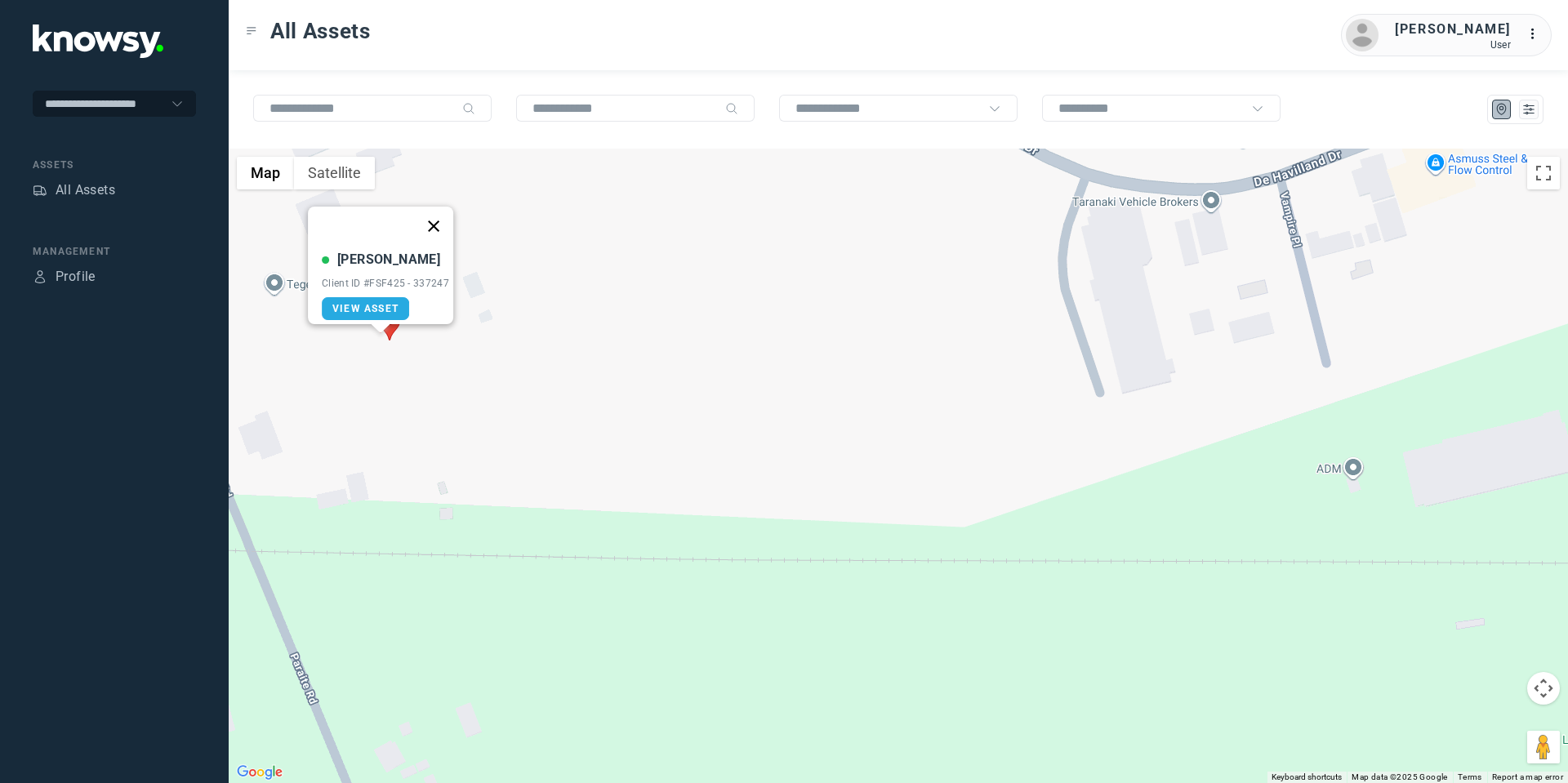
click at [443, 221] on button "Close" at bounding box center [433, 226] width 39 height 39
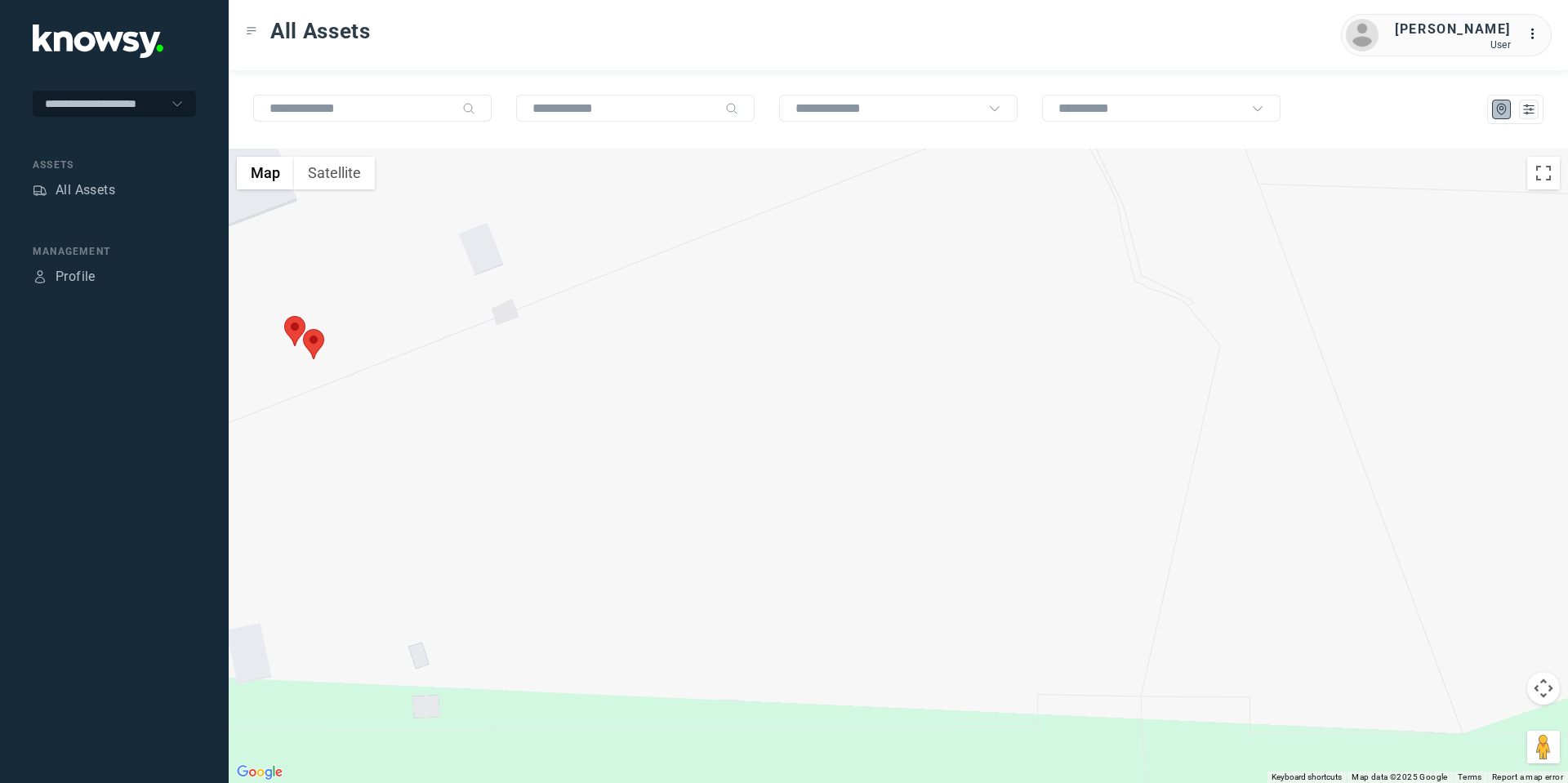
click at [303, 329] on area at bounding box center [303, 329] width 0 height 0
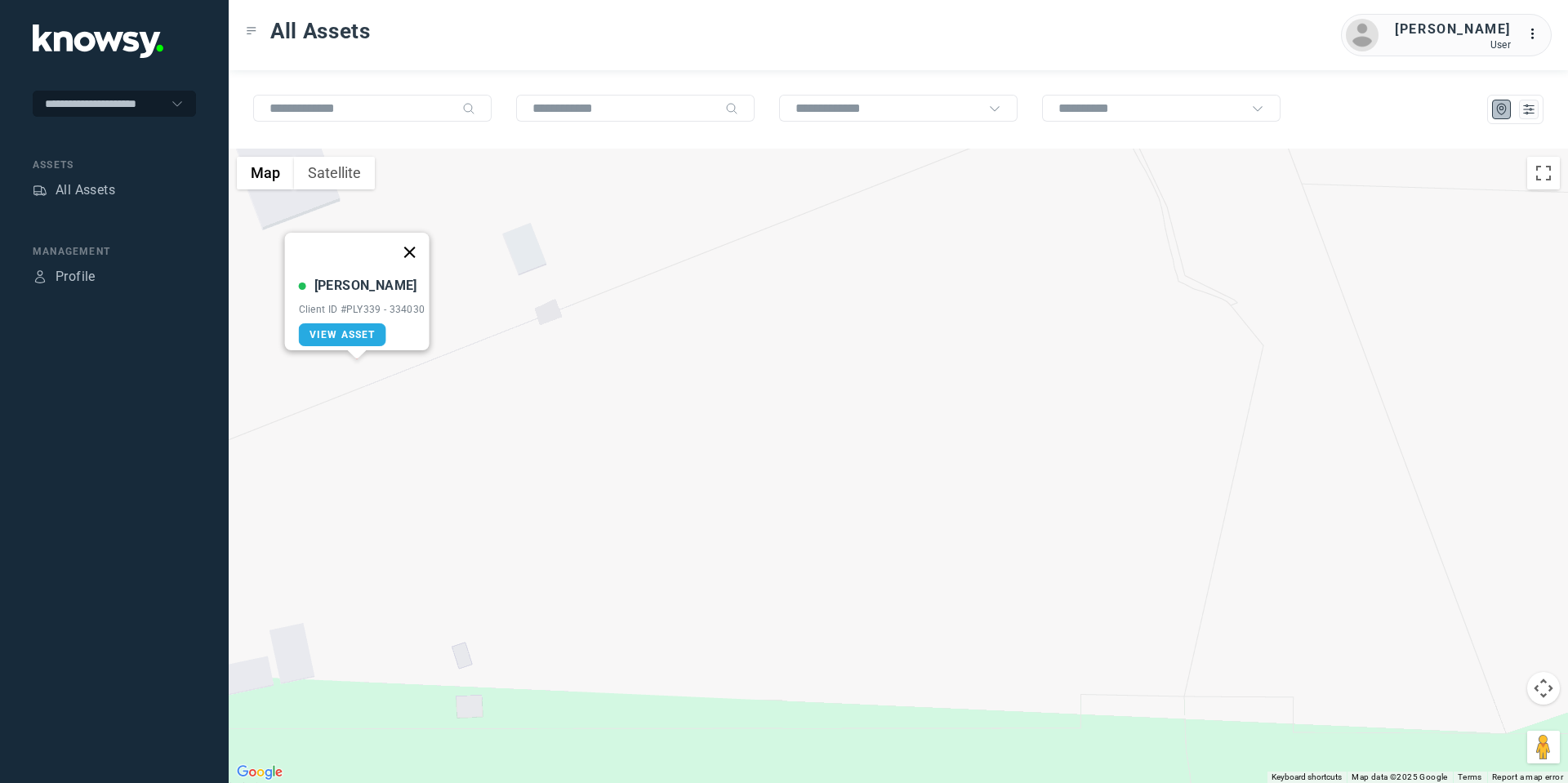
click at [418, 247] on button "Close" at bounding box center [408, 252] width 39 height 39
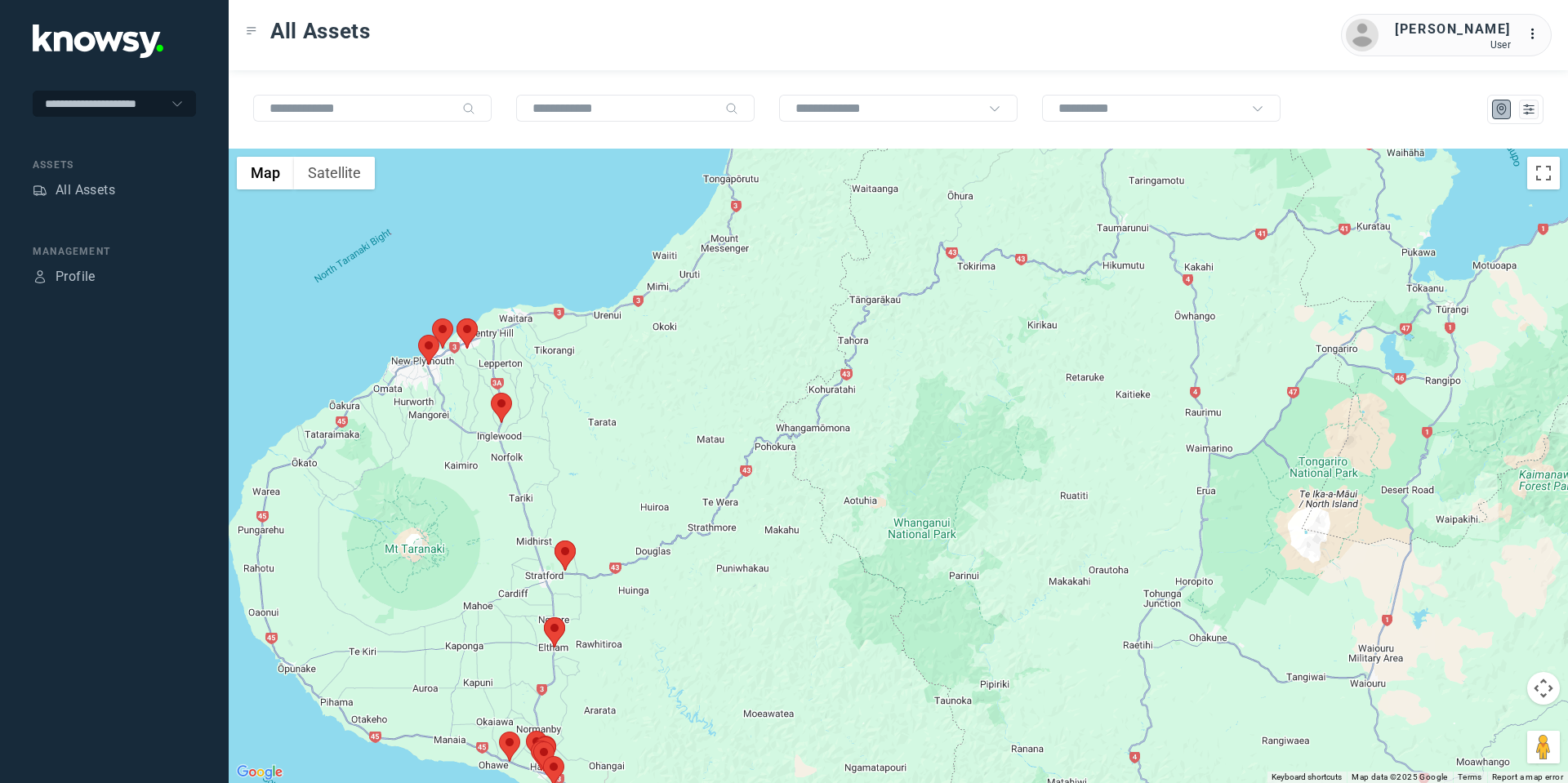
click at [491, 393] on area at bounding box center [491, 393] width 0 height 0
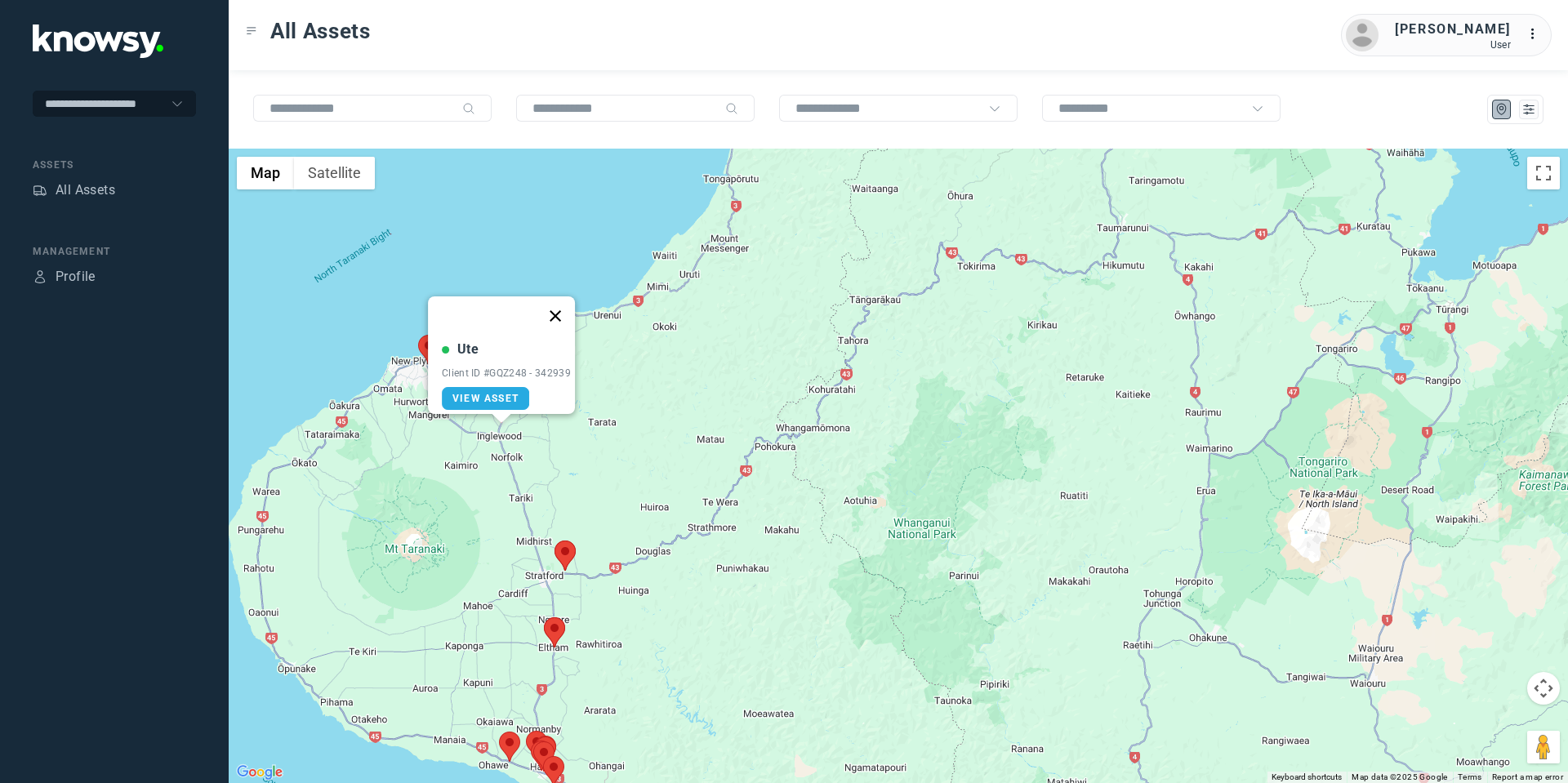
click at [567, 303] on button "Close" at bounding box center [555, 316] width 39 height 39
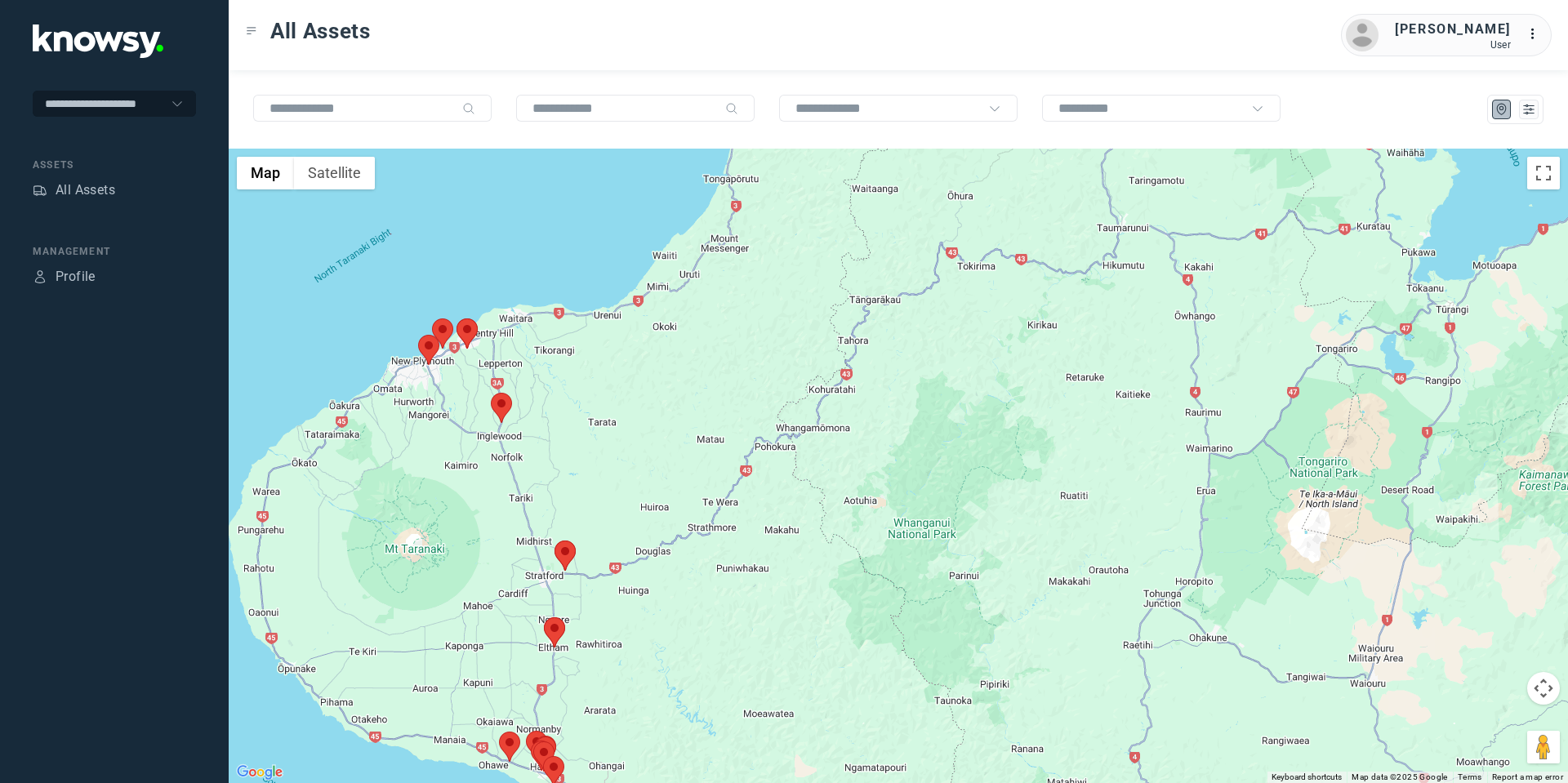
click at [1536, 681] on button "Map camera controls" at bounding box center [1543, 689] width 32 height 32
click at [1458, 724] on button "Move down" at bounding box center [1461, 729] width 32 height 32
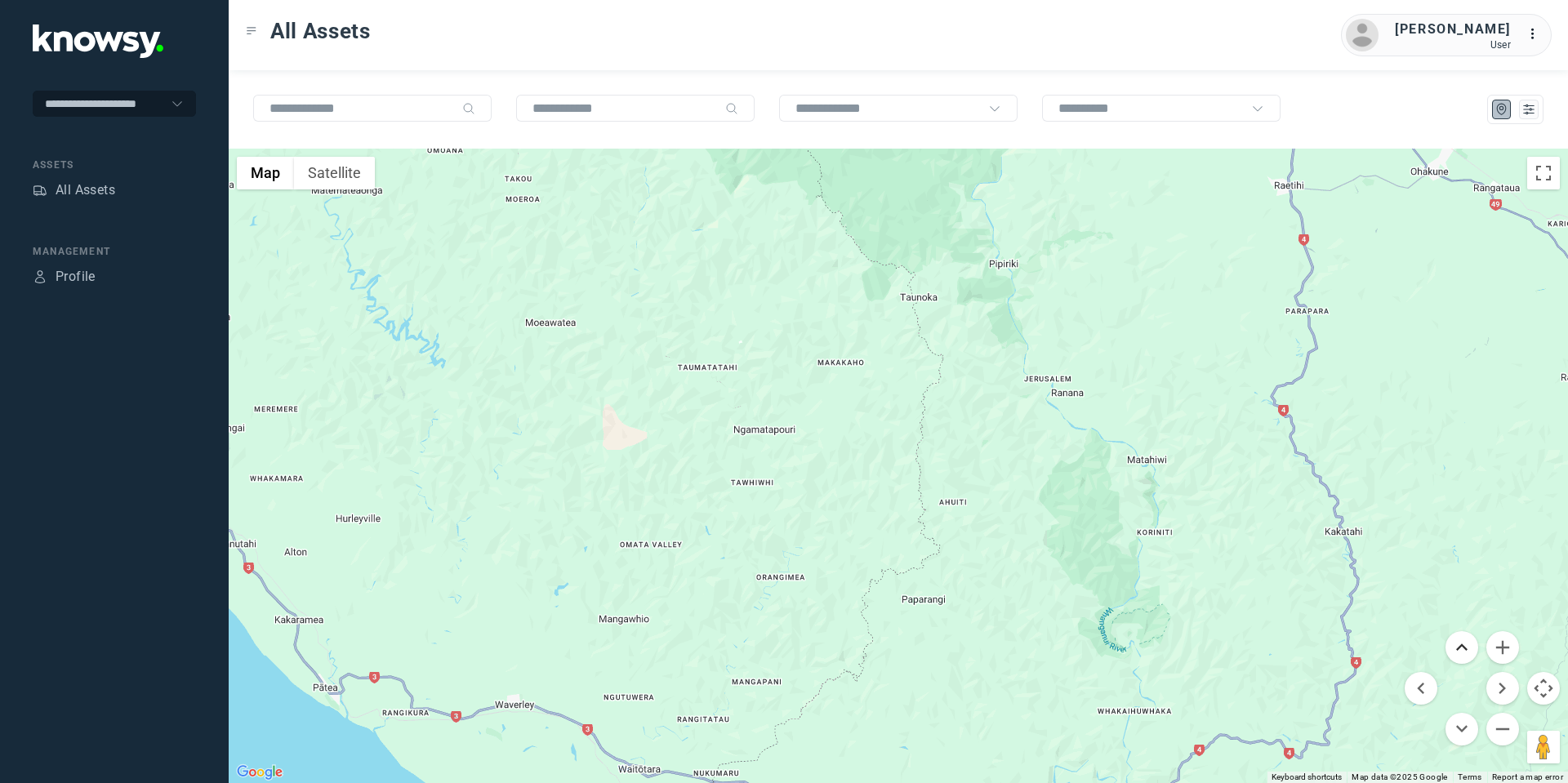
click at [1468, 643] on button "Move up" at bounding box center [1461, 648] width 32 height 32
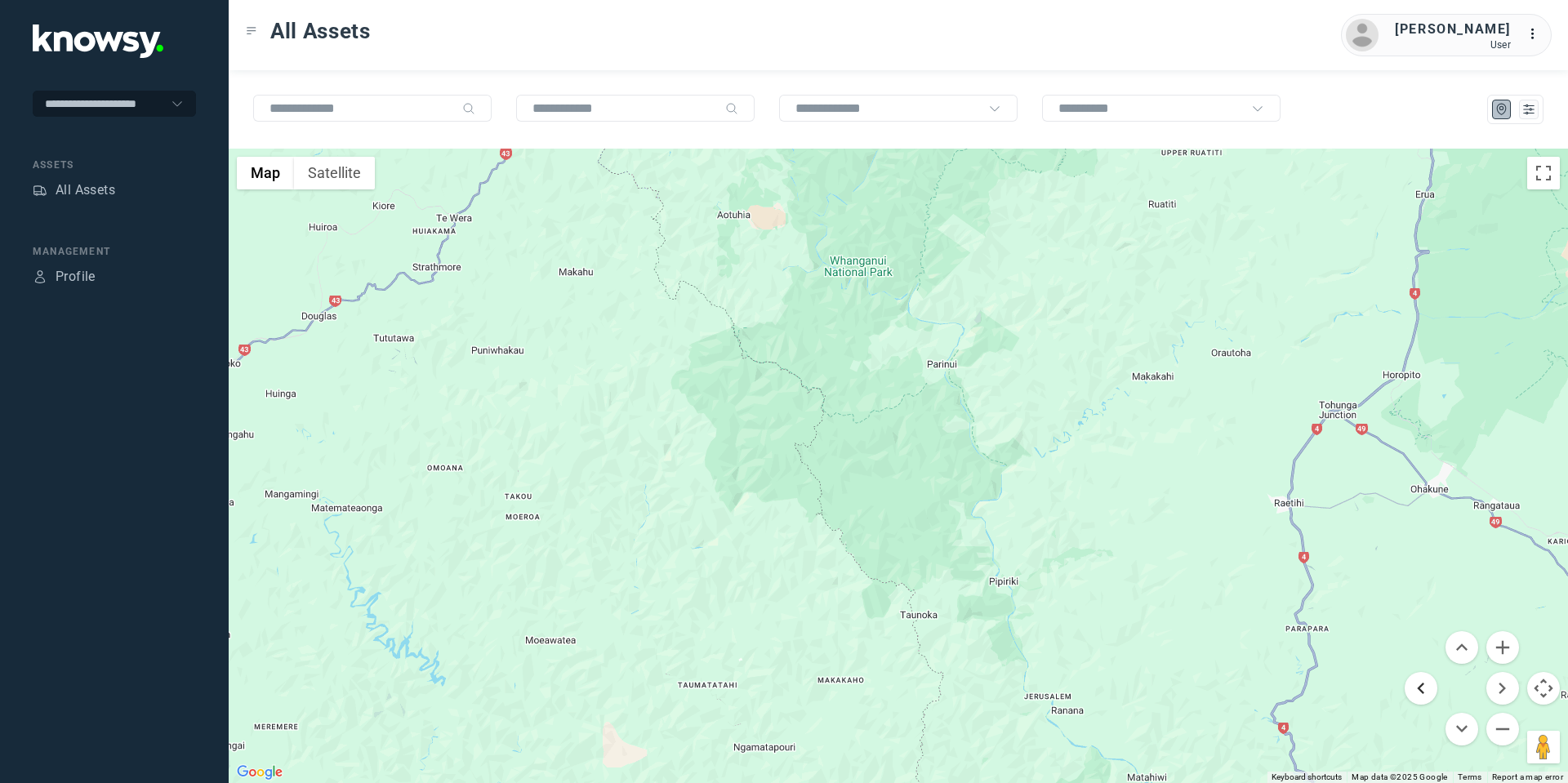
click at [1426, 695] on button "Move left" at bounding box center [1421, 689] width 32 height 32
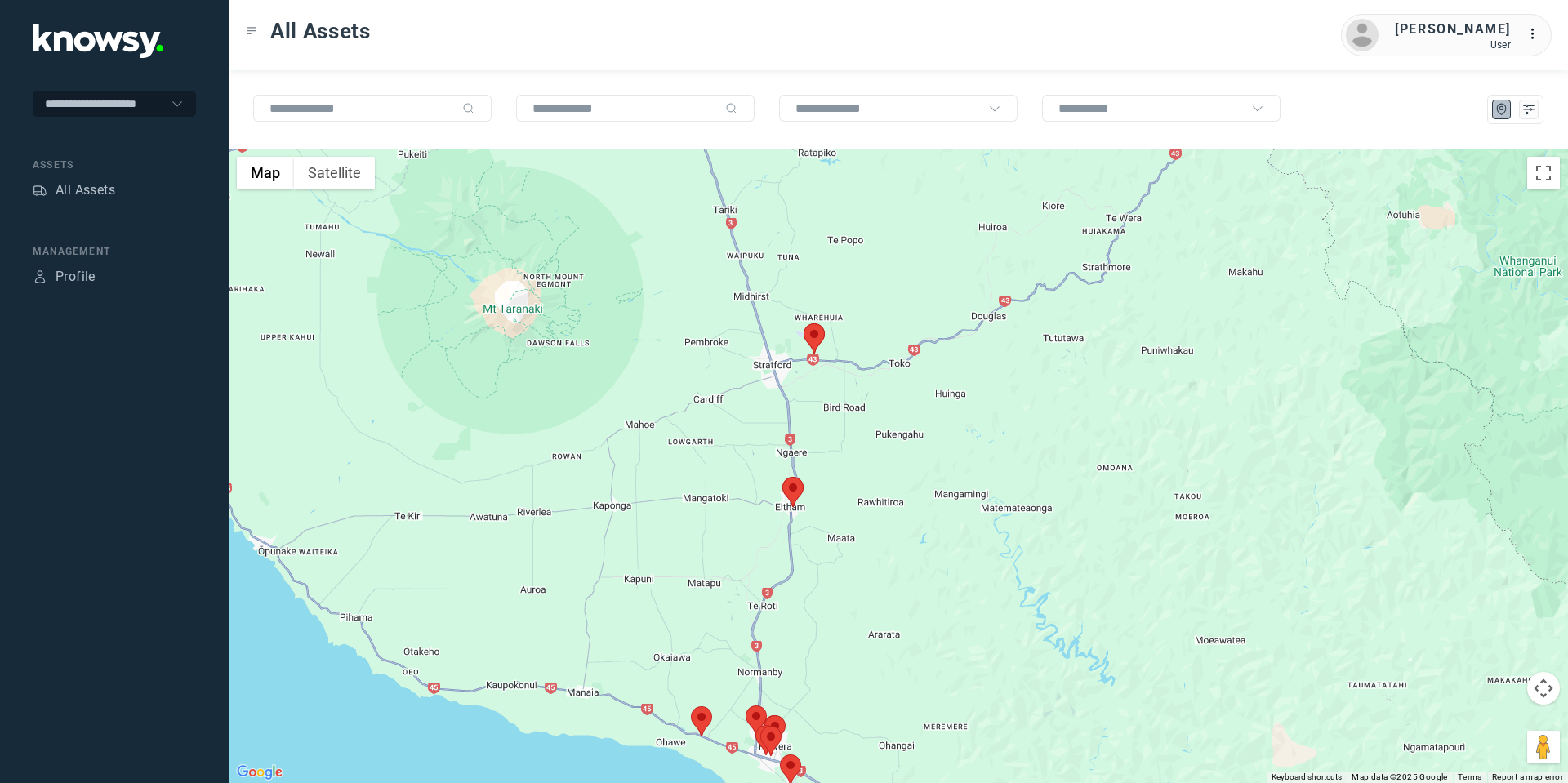
click at [819, 345] on img at bounding box center [814, 339] width 21 height 31
click at [803, 323] on area at bounding box center [803, 323] width 0 height 0
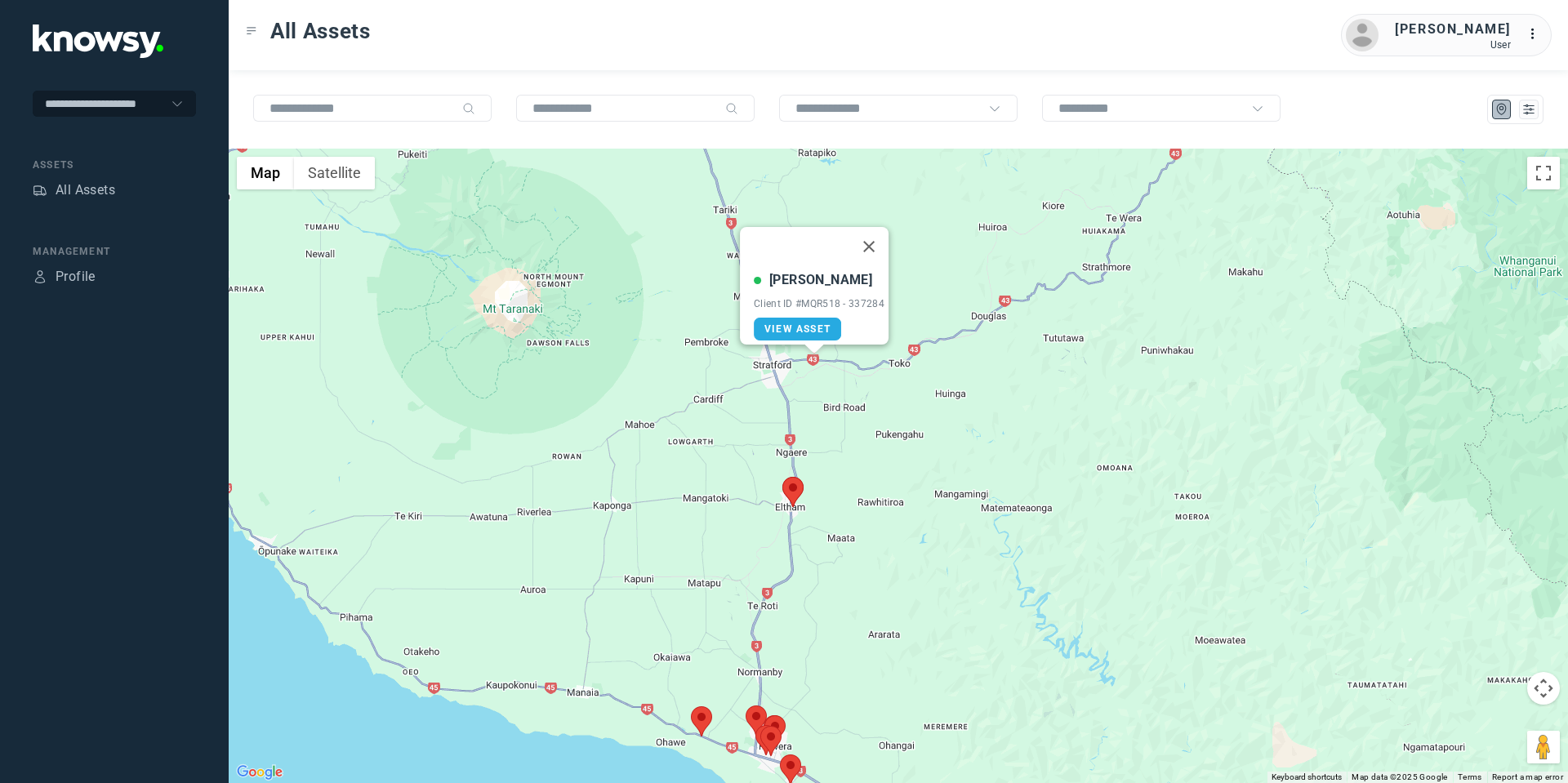
click at [782, 477] on area at bounding box center [782, 477] width 0 height 0
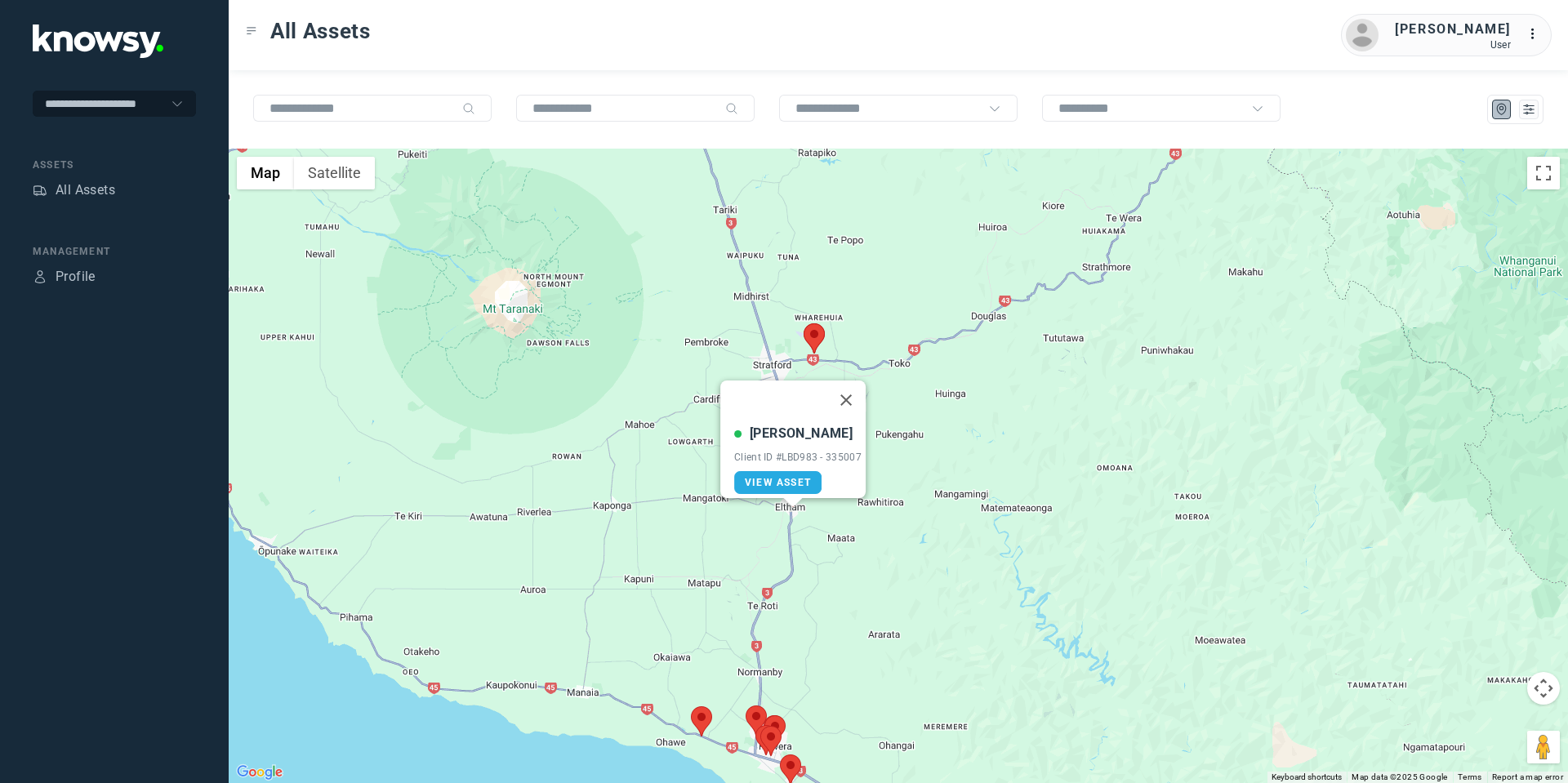
click at [691, 707] on area at bounding box center [691, 707] width 0 height 0
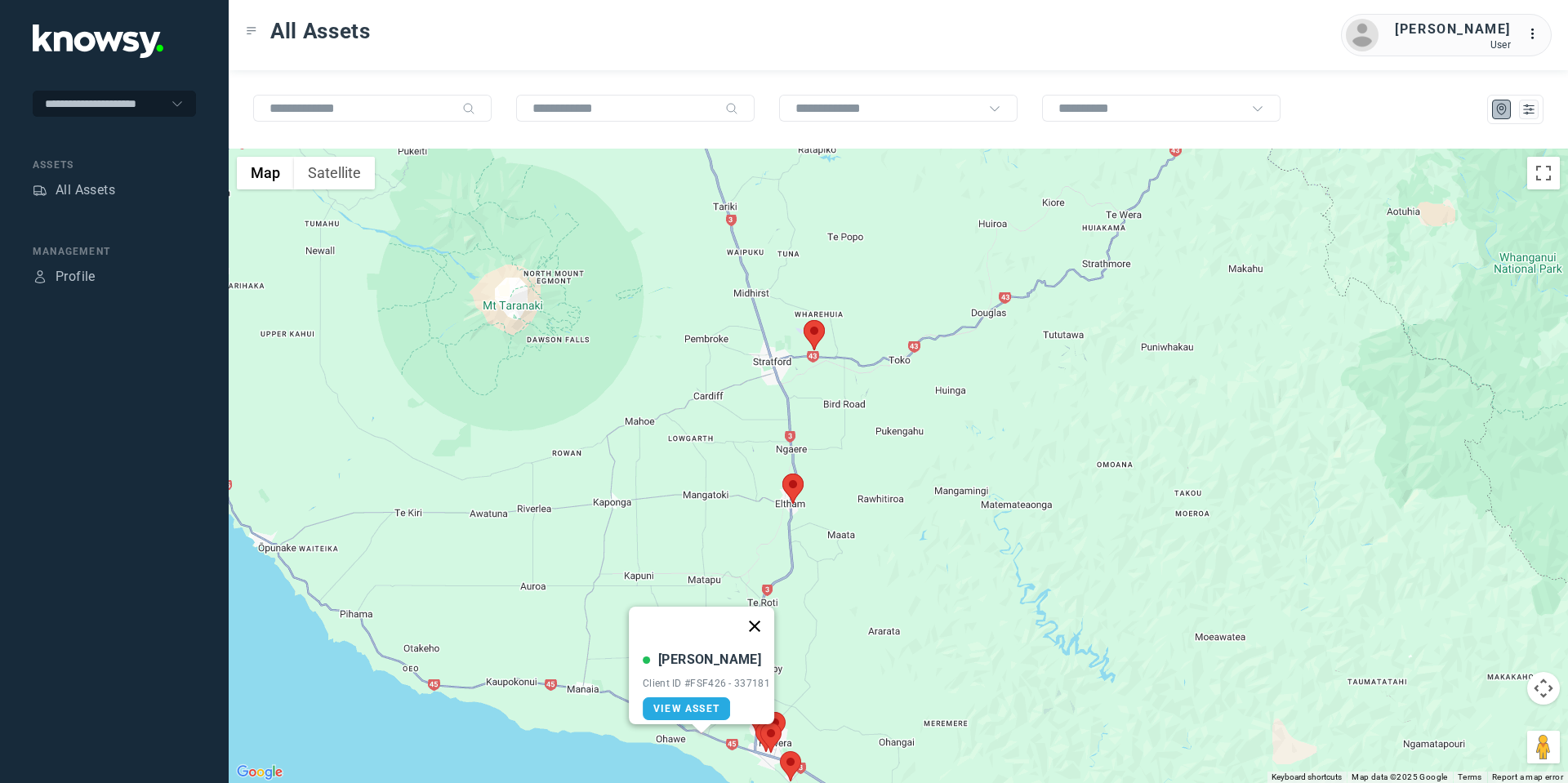
click at [763, 607] on button "Close" at bounding box center [754, 626] width 39 height 39
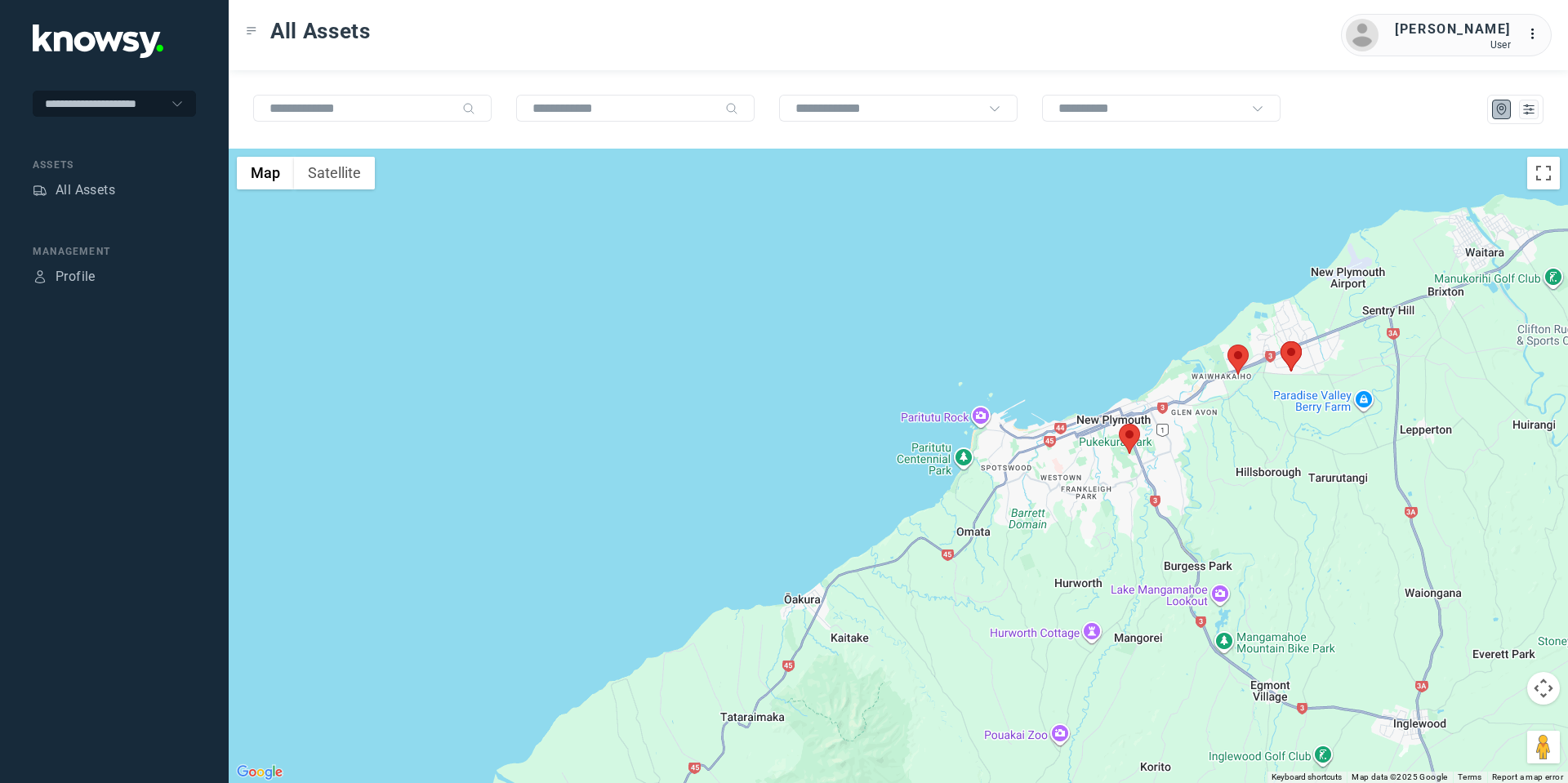
click at [1119, 423] on area at bounding box center [1119, 423] width 0 height 0
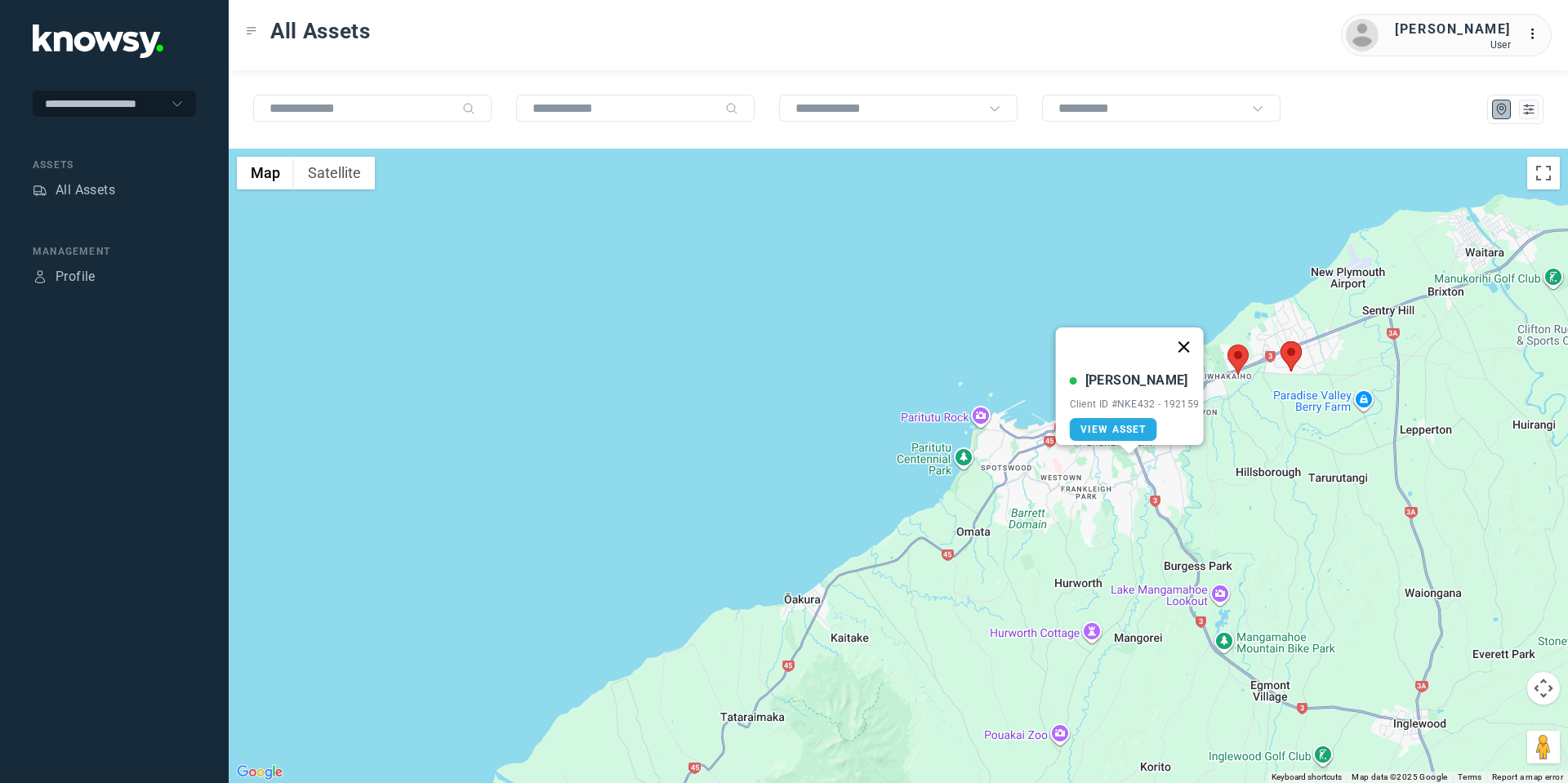
click at [1182, 330] on button "Close" at bounding box center [1183, 346] width 39 height 39
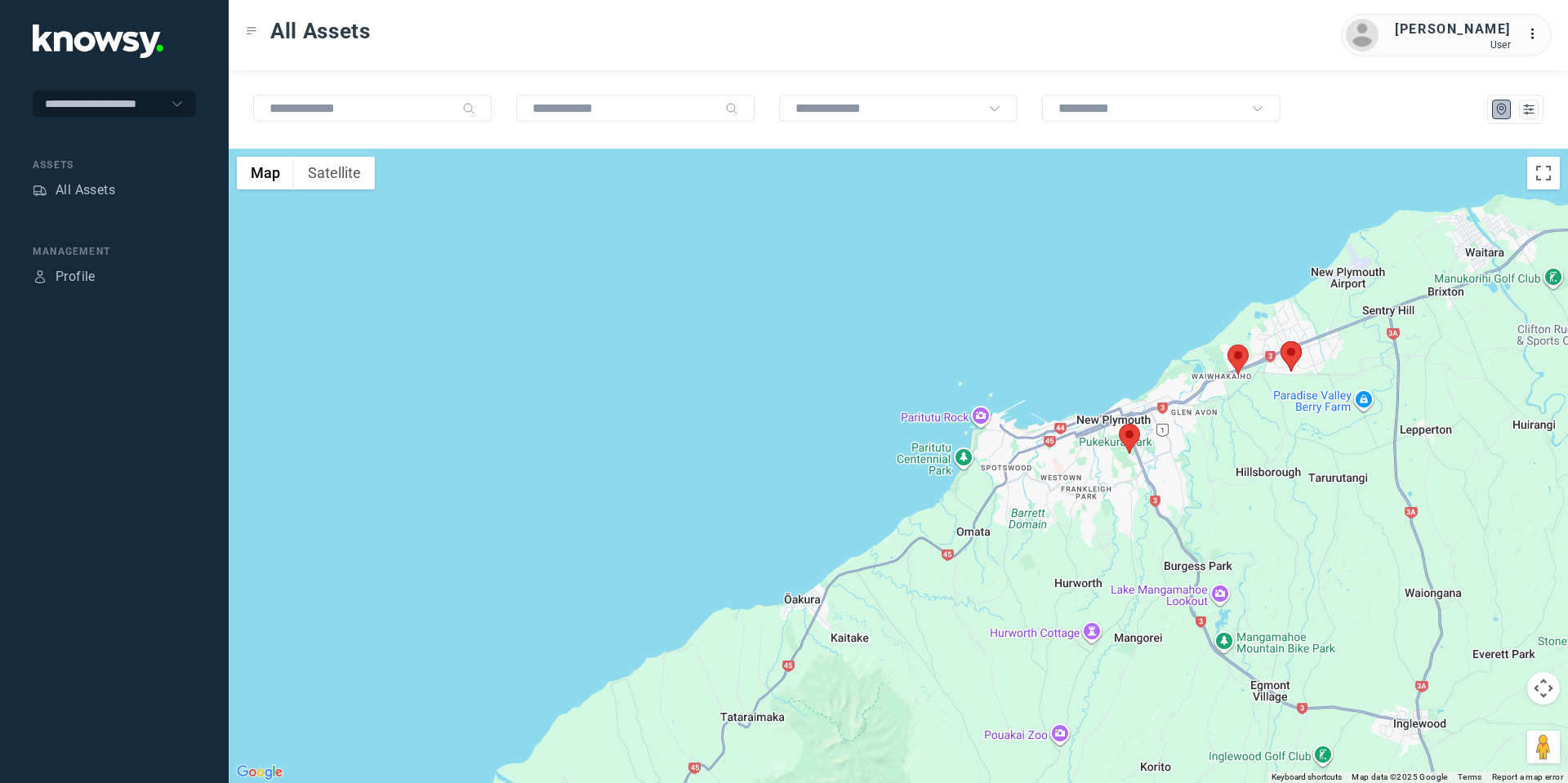
click at [1228, 344] on area at bounding box center [1228, 344] width 0 height 0
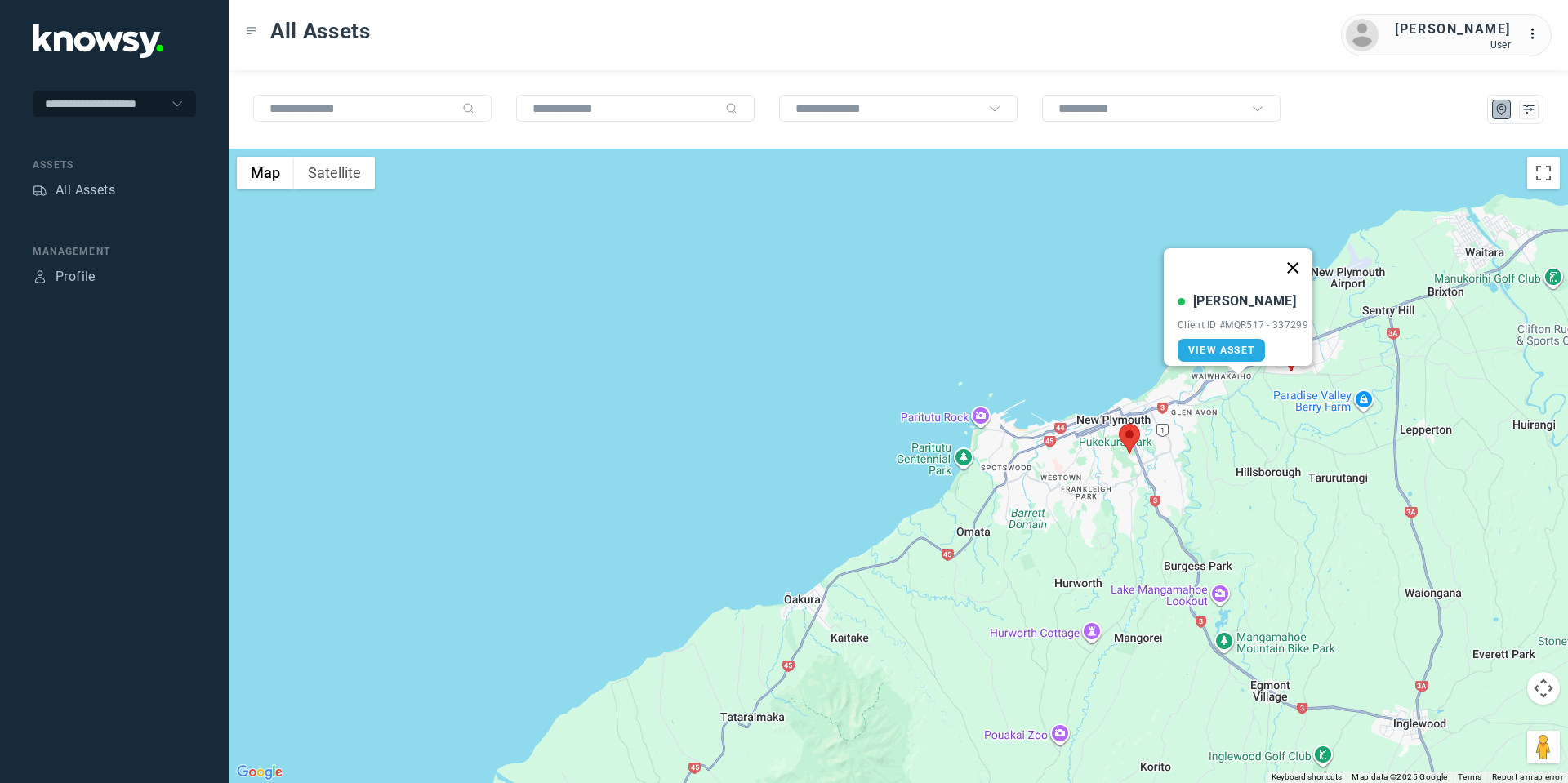
click at [1299, 258] on button "Close" at bounding box center [1292, 267] width 39 height 39
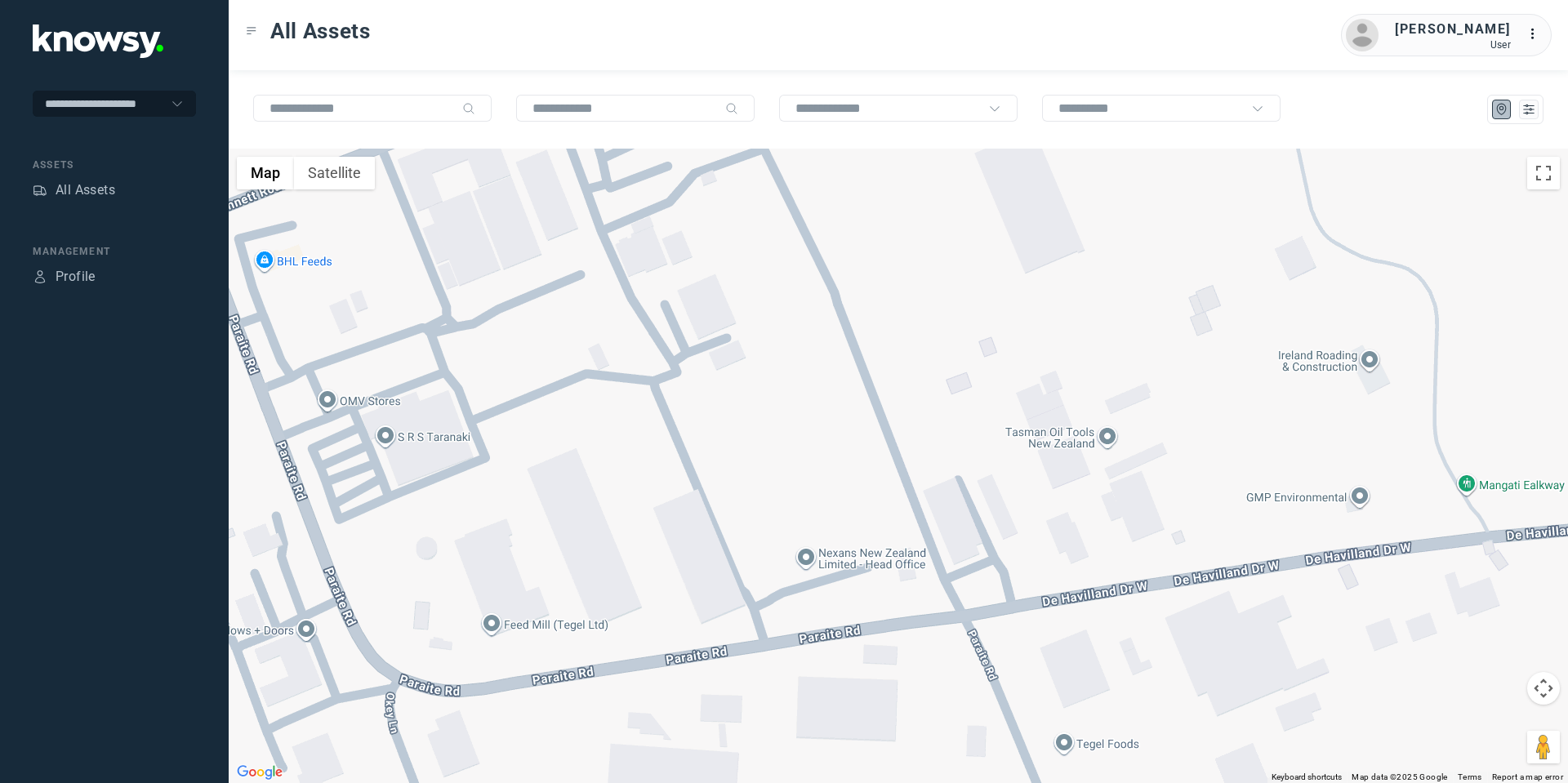
click at [1541, 690] on button "Map camera controls" at bounding box center [1543, 689] width 32 height 32
click at [1464, 731] on button "Move down" at bounding box center [1461, 729] width 32 height 32
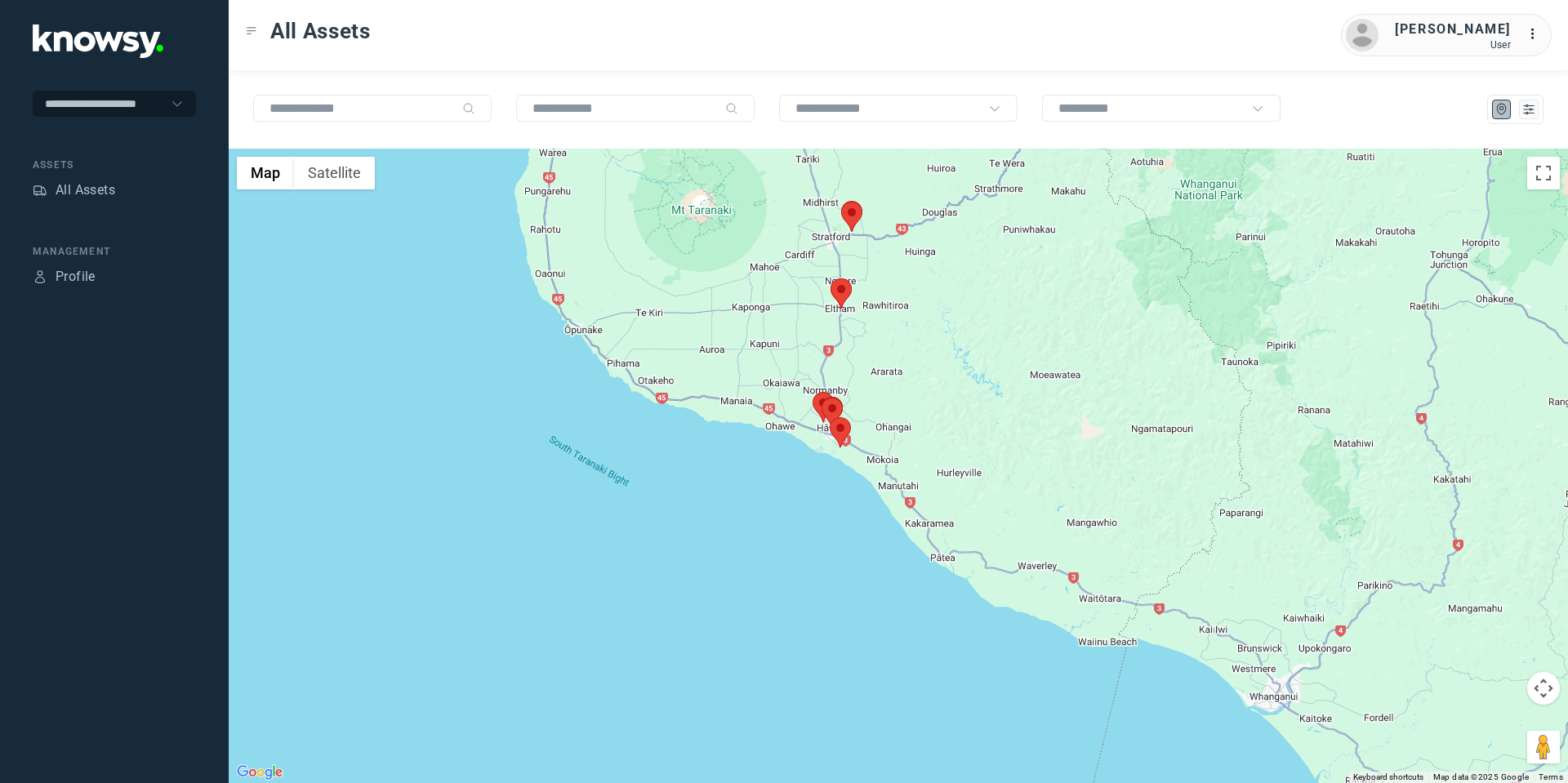
click at [831, 278] on area at bounding box center [831, 278] width 0 height 0
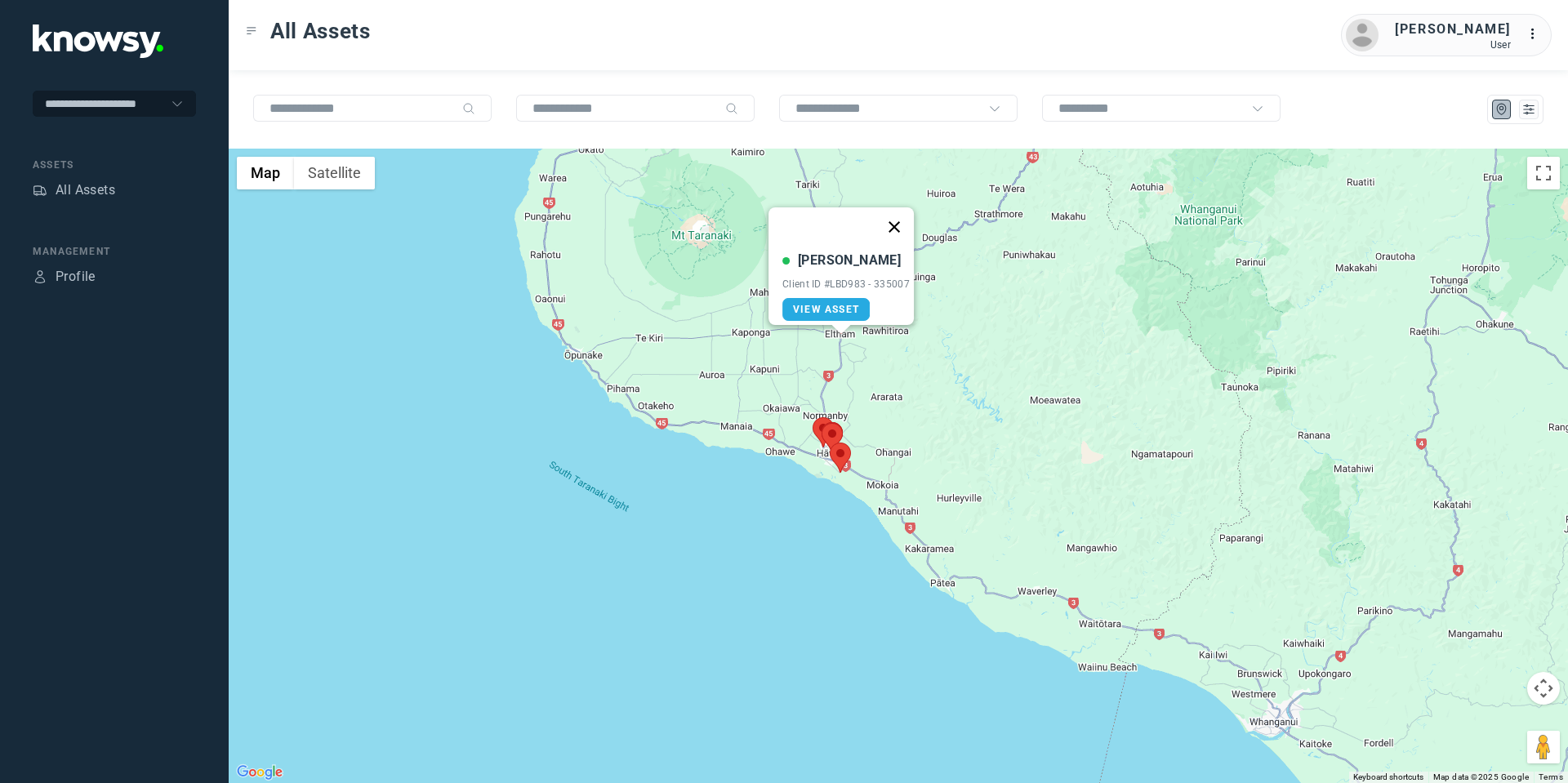
click at [896, 217] on button "Close" at bounding box center [894, 226] width 39 height 39
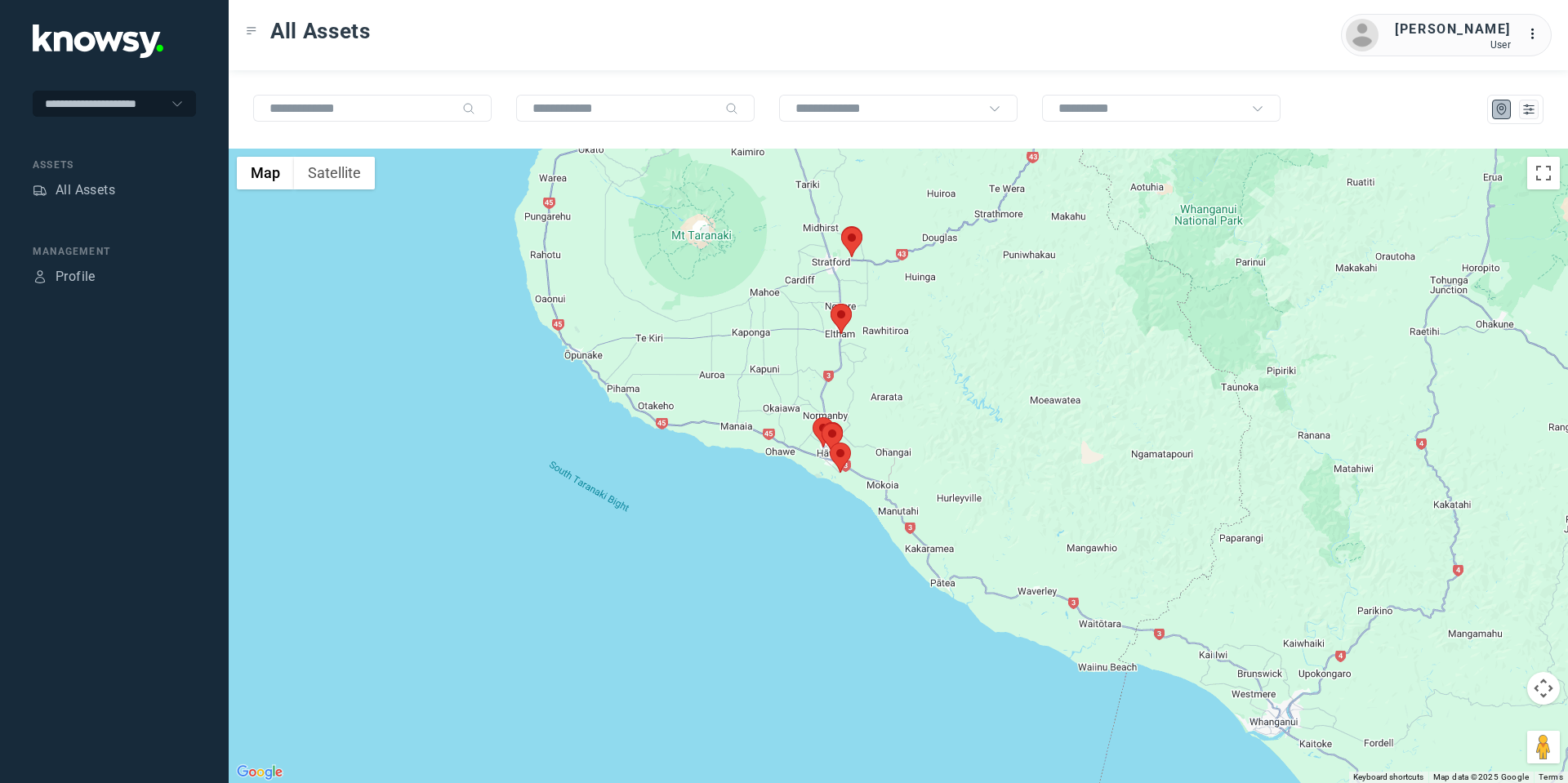
click at [841, 227] on area at bounding box center [841, 227] width 0 height 0
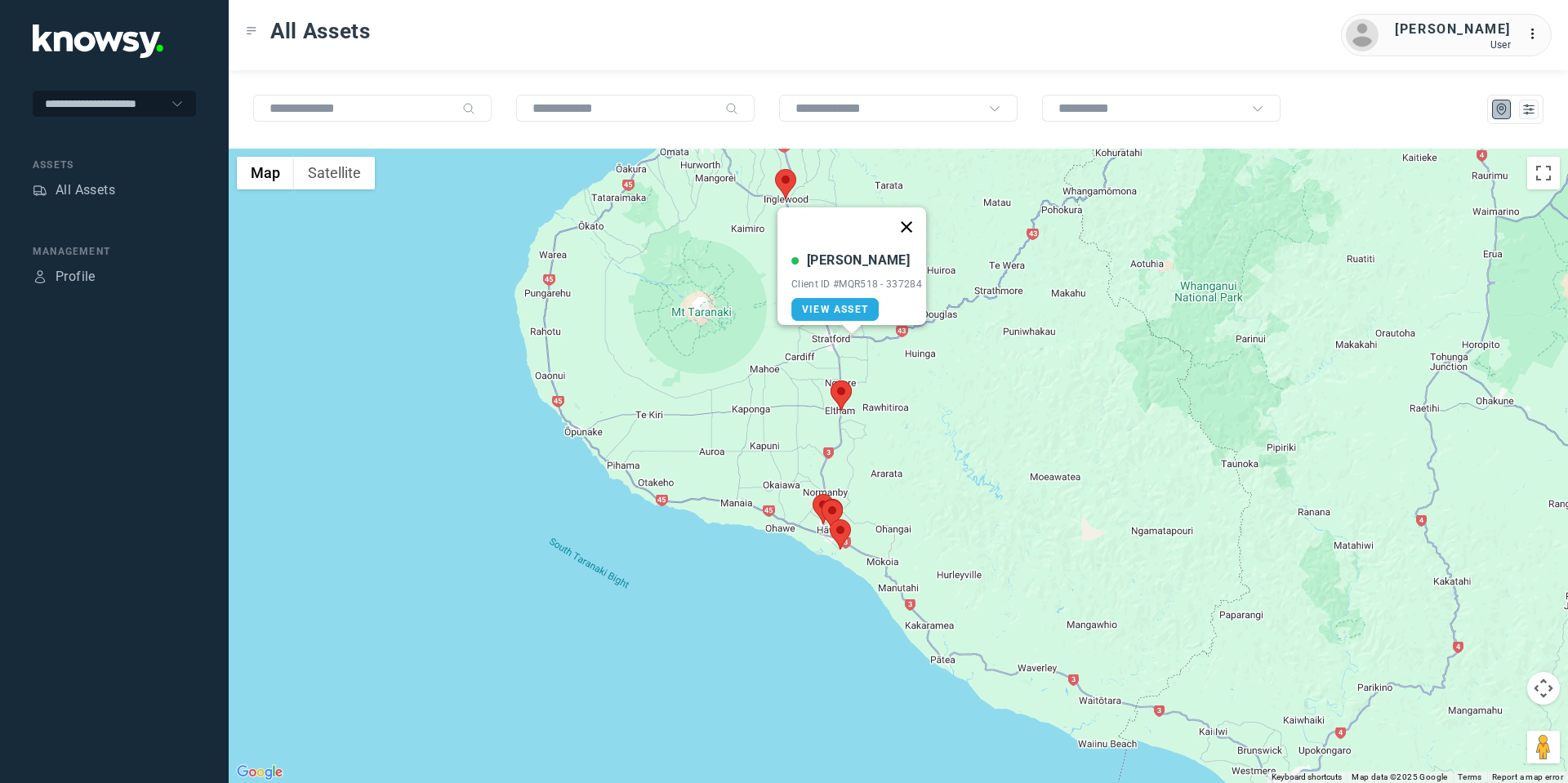
click at [915, 218] on button "Close" at bounding box center [906, 226] width 39 height 39
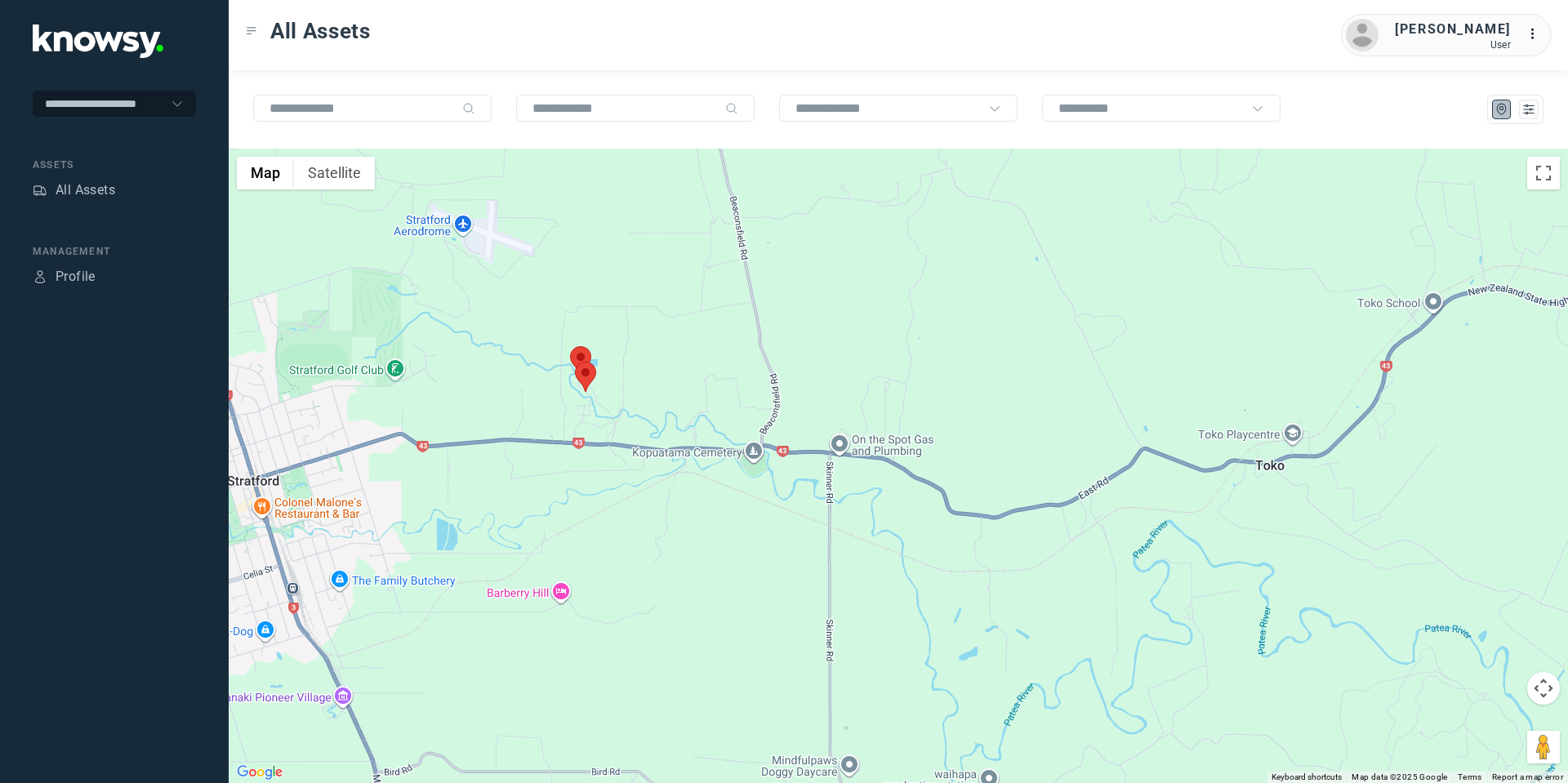
click at [570, 346] on area at bounding box center [570, 346] width 0 height 0
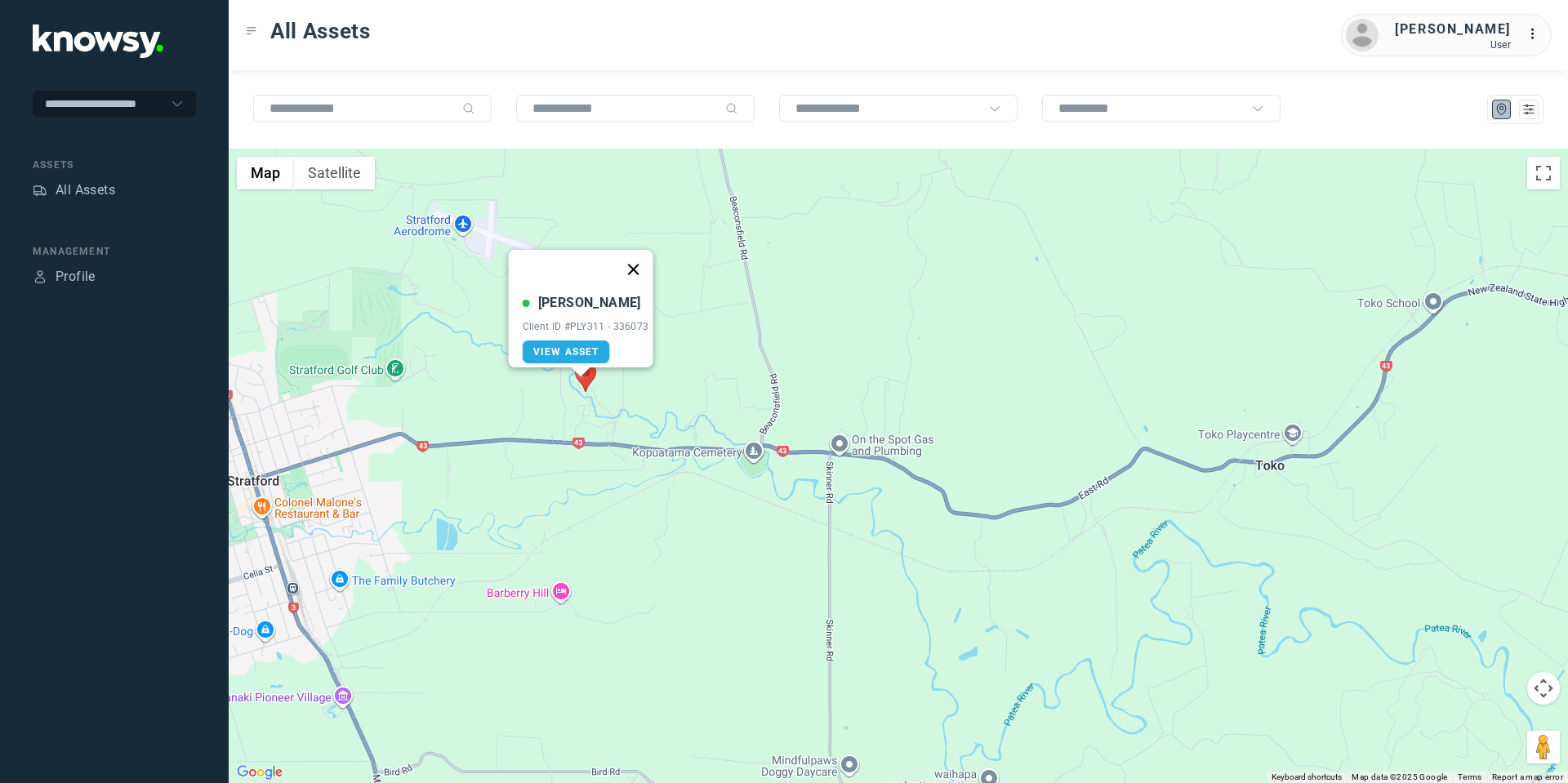
click at [637, 258] on button "Close" at bounding box center [632, 269] width 39 height 39
